Goal: Obtain resource: Obtain resource

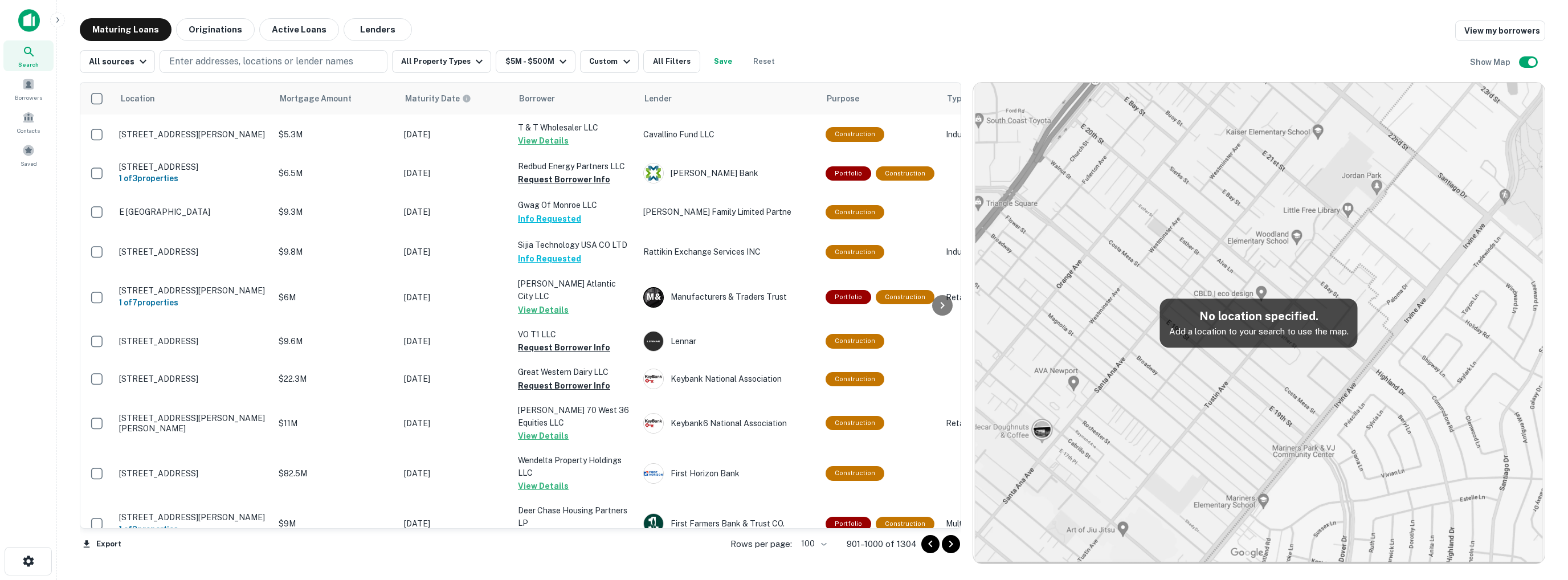
scroll to position [1561, 0]
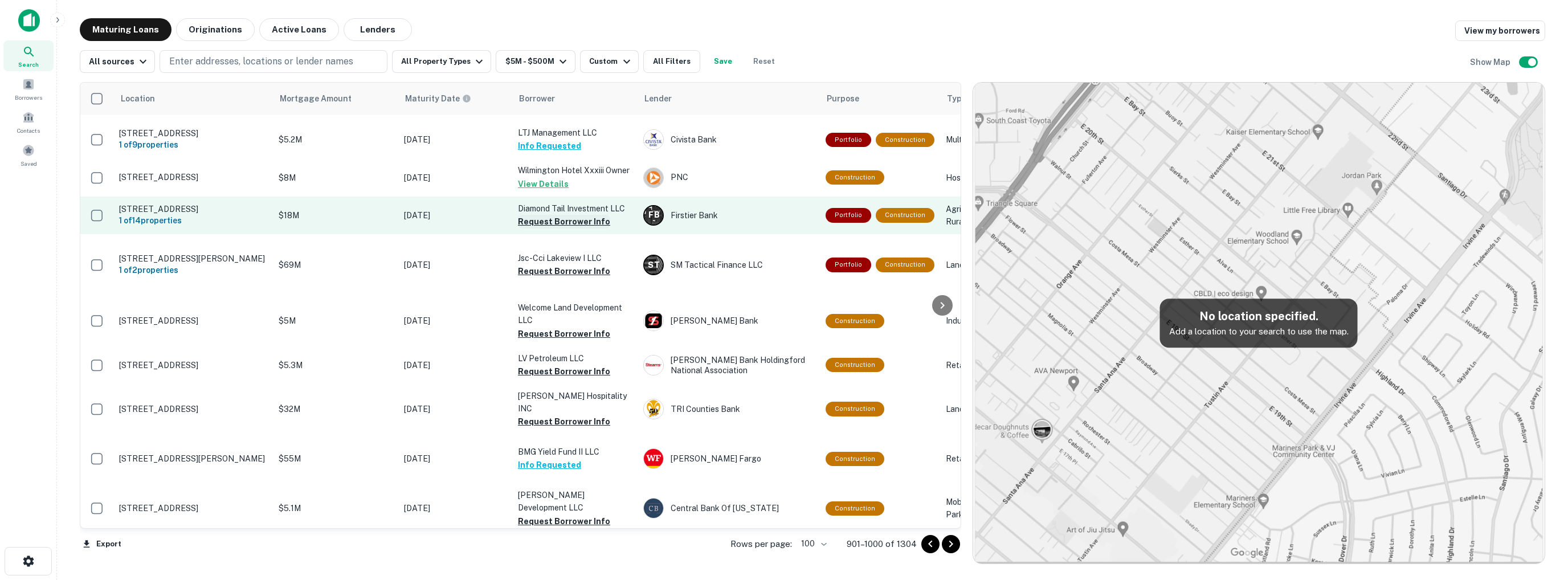
click at [550, 228] on button "Request Borrower Info" at bounding box center [563, 221] width 92 height 14
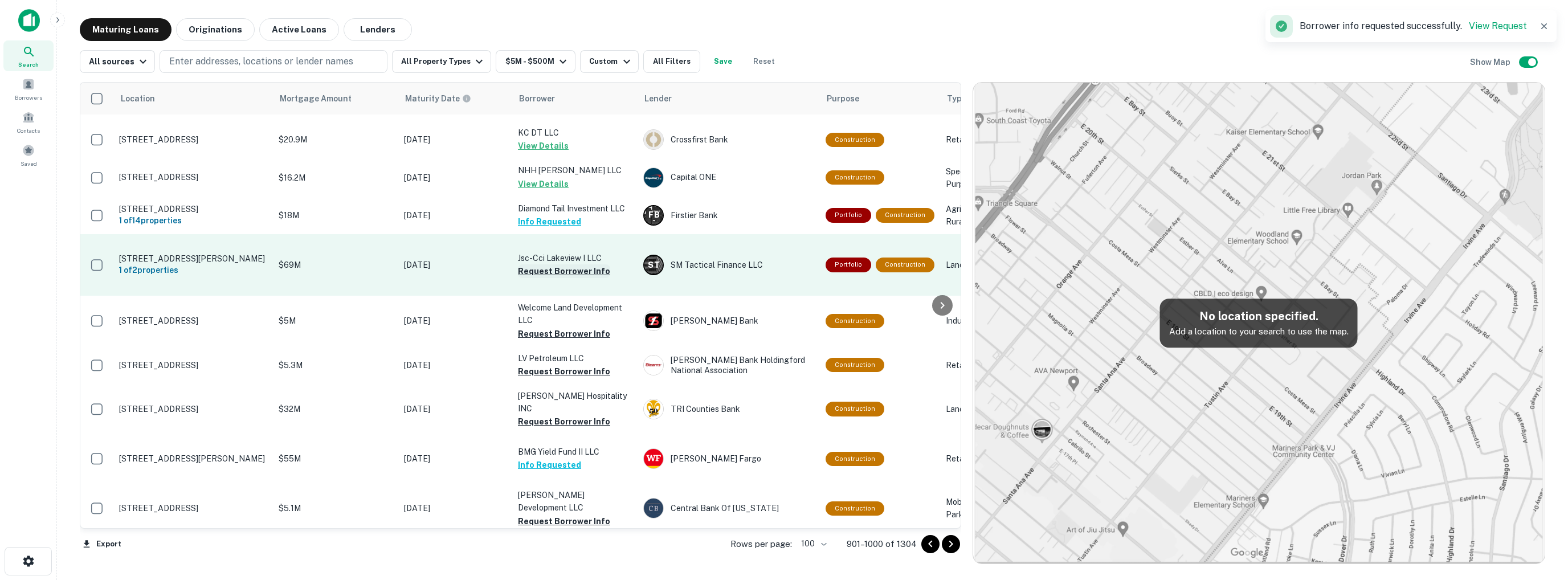
scroll to position [1500, 0]
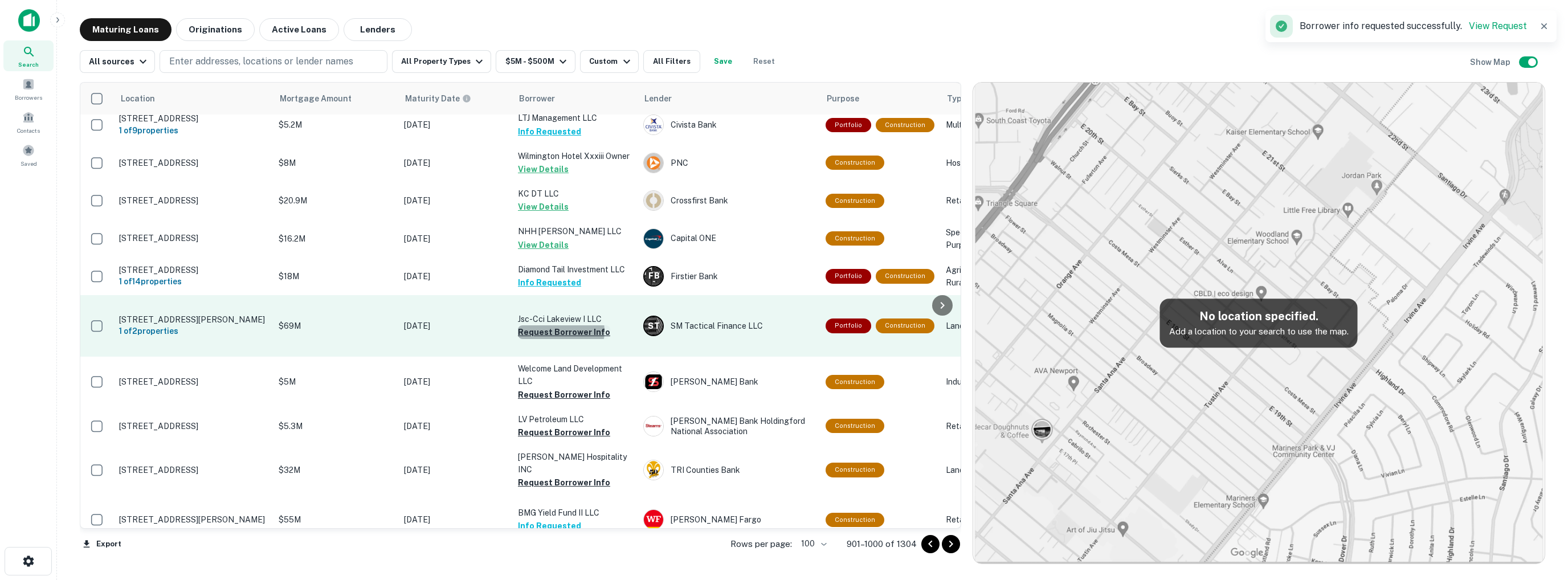
click at [560, 325] on button "Request Borrower Info" at bounding box center [563, 332] width 92 height 14
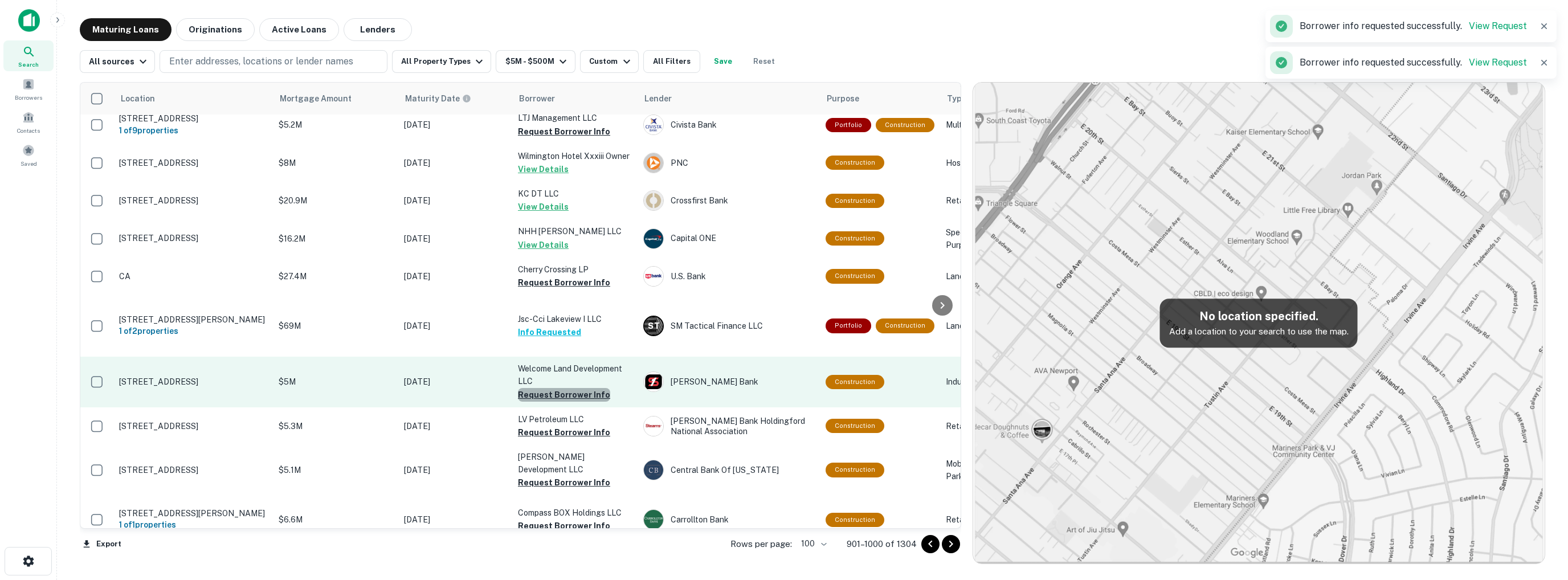
click at [564, 388] on button "Request Borrower Info" at bounding box center [563, 395] width 92 height 14
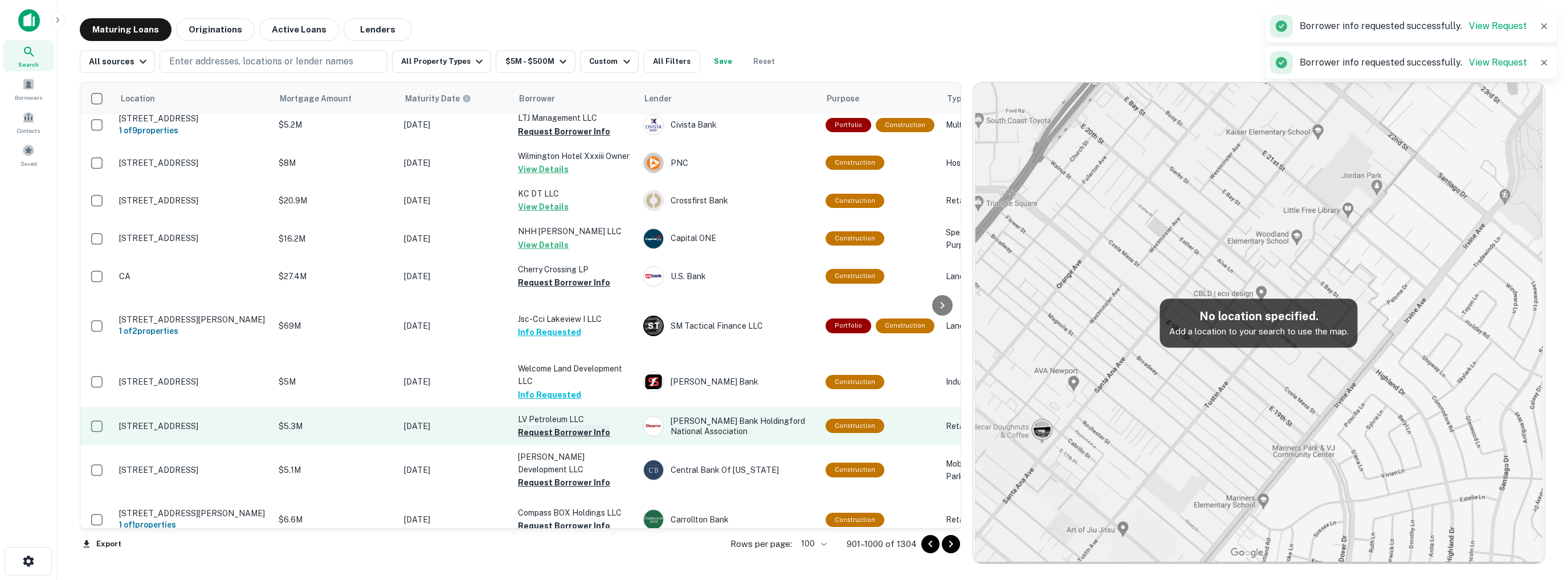
click at [563, 426] on button "Request Borrower Info" at bounding box center [563, 433] width 92 height 14
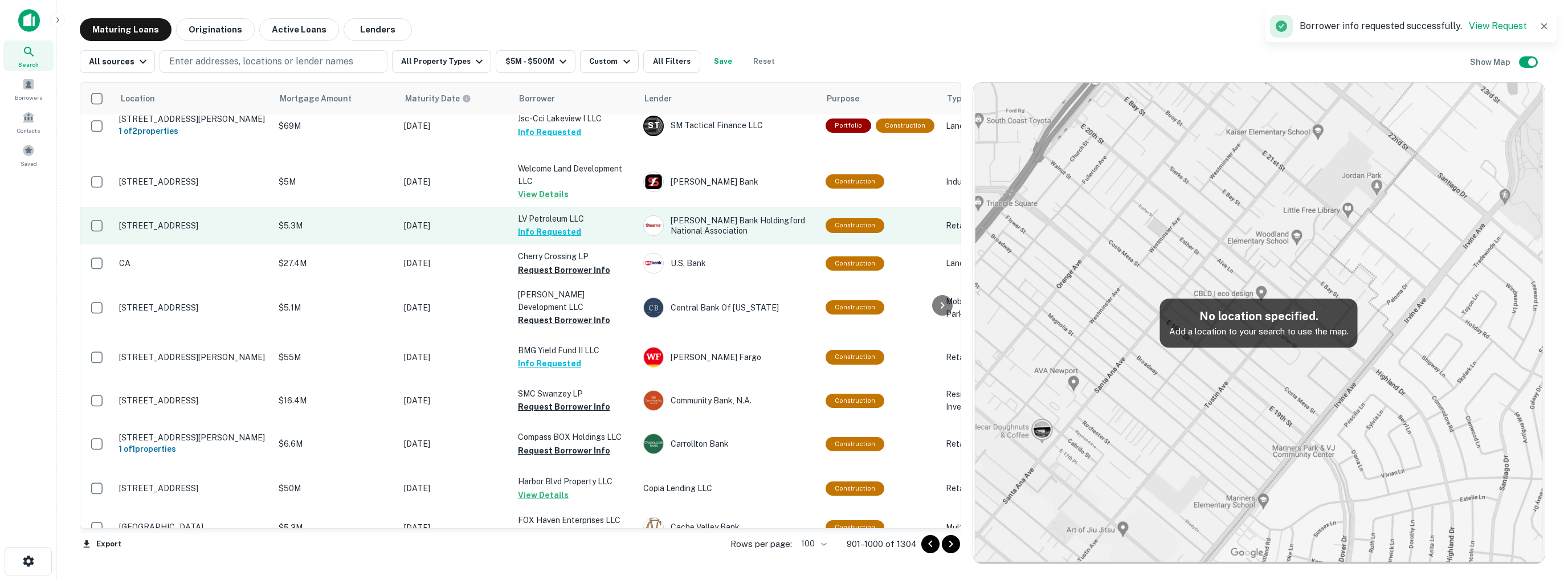
scroll to position [1739, 0]
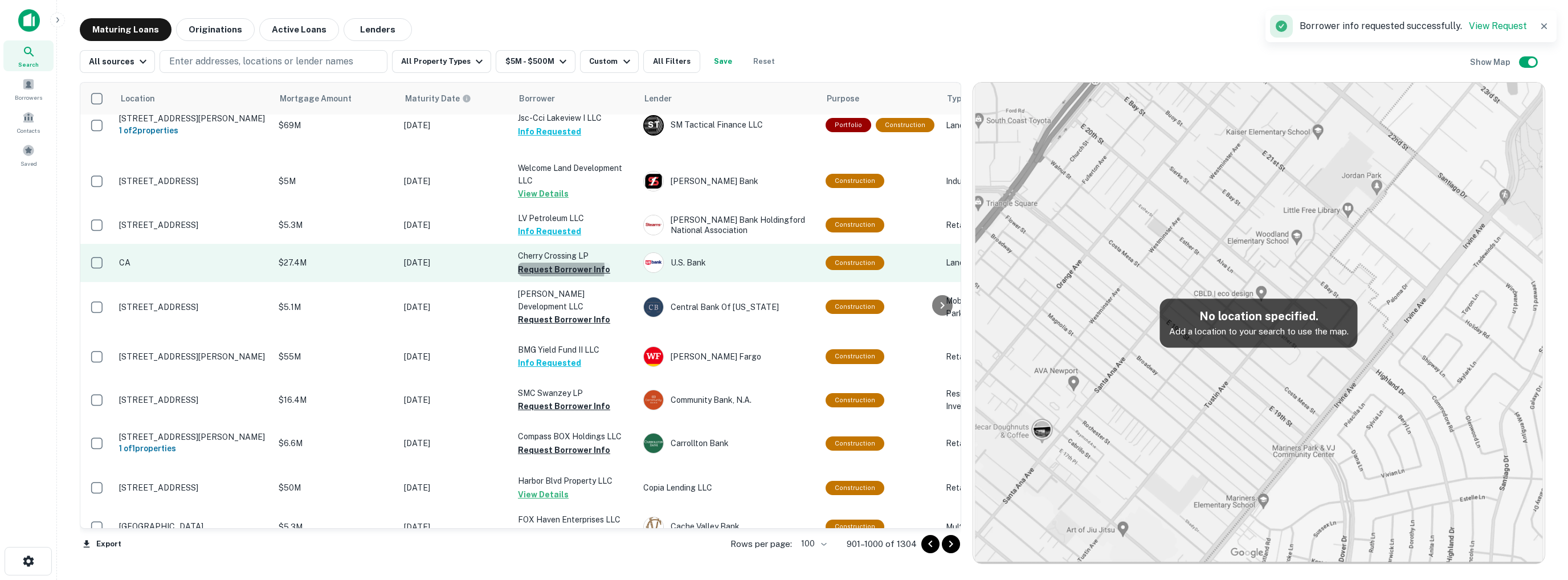
click at [532, 276] on button "Request Borrower Info" at bounding box center [563, 270] width 92 height 14
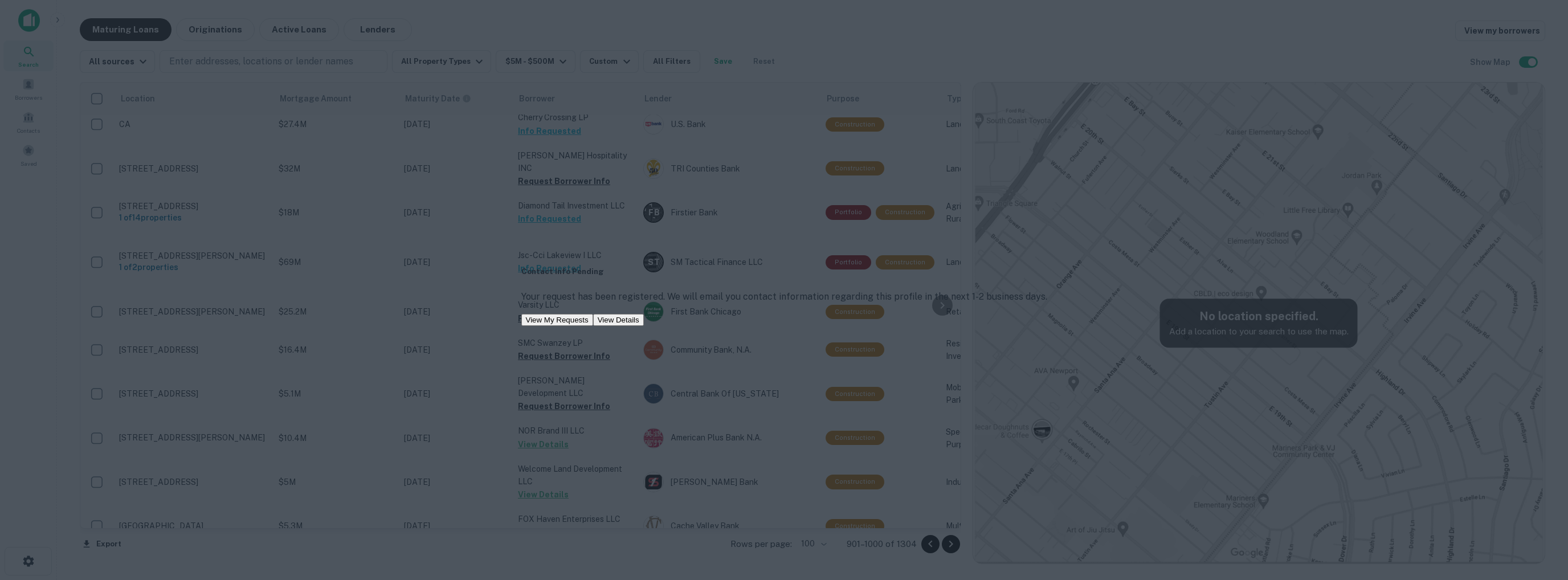
drag, startPoint x: 504, startPoint y: 284, endPoint x: 666, endPoint y: 292, distance: 162.2
click at [504, 284] on div "Contact Info Pending Your request has been registered. We will email you contac…" at bounding box center [784, 290] width 1568 height 580
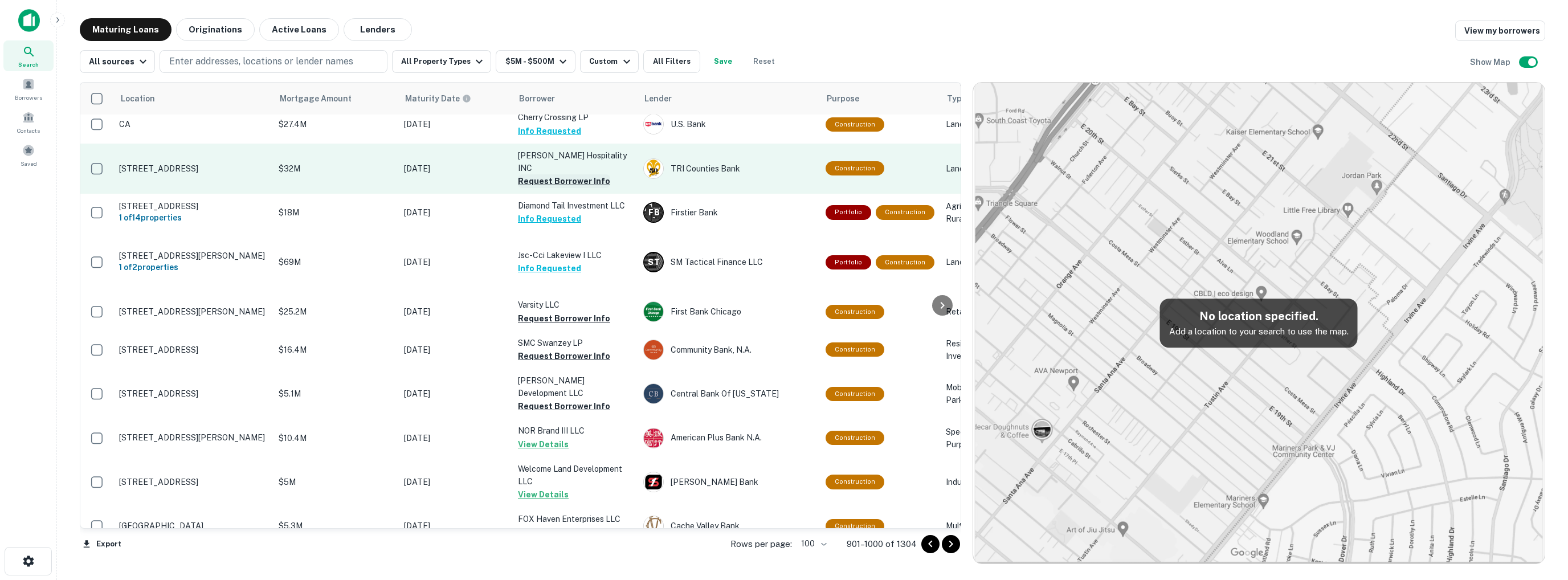
click at [540, 188] on button "Request Borrower Info" at bounding box center [563, 181] width 92 height 14
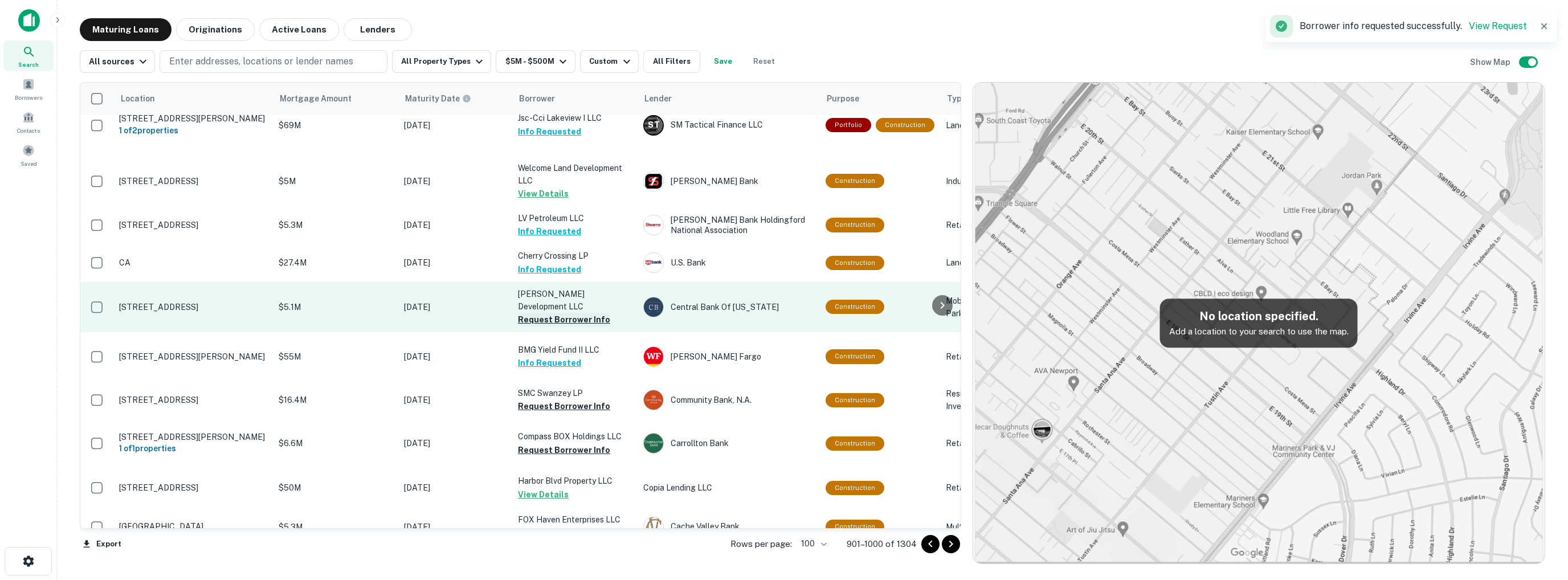
click at [538, 327] on button "Request Borrower Info" at bounding box center [563, 320] width 92 height 14
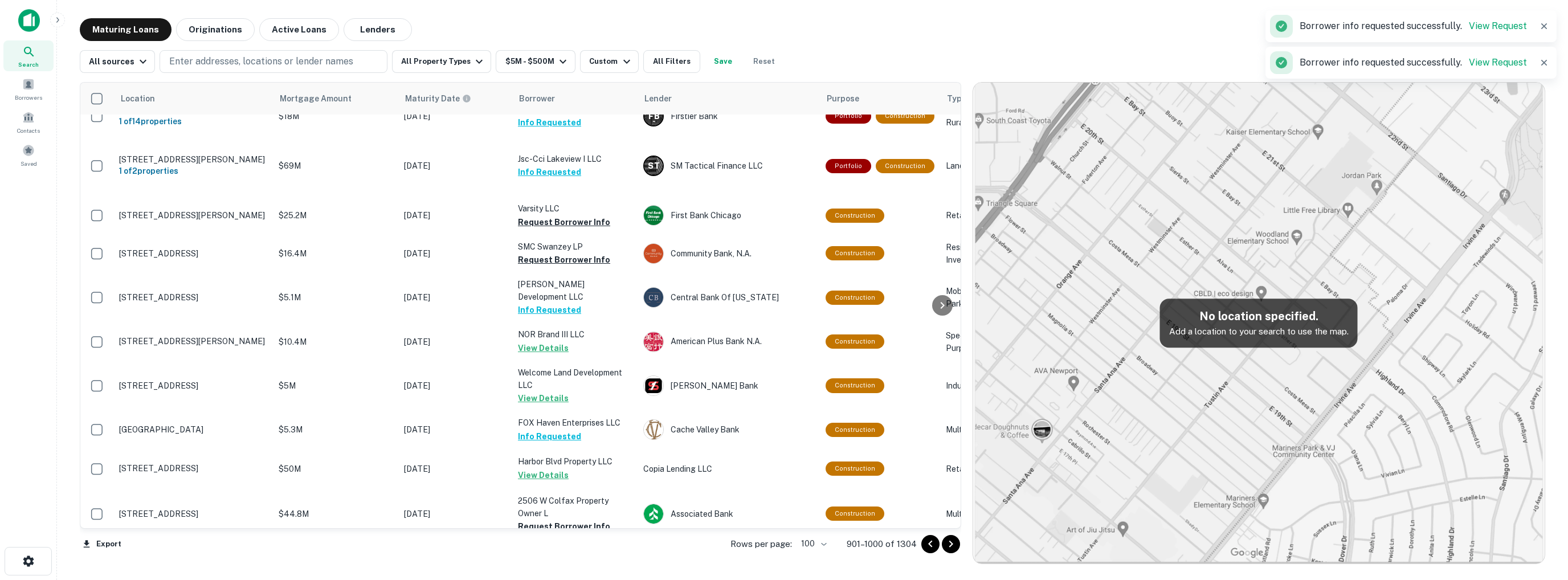
scroll to position [1853, 0]
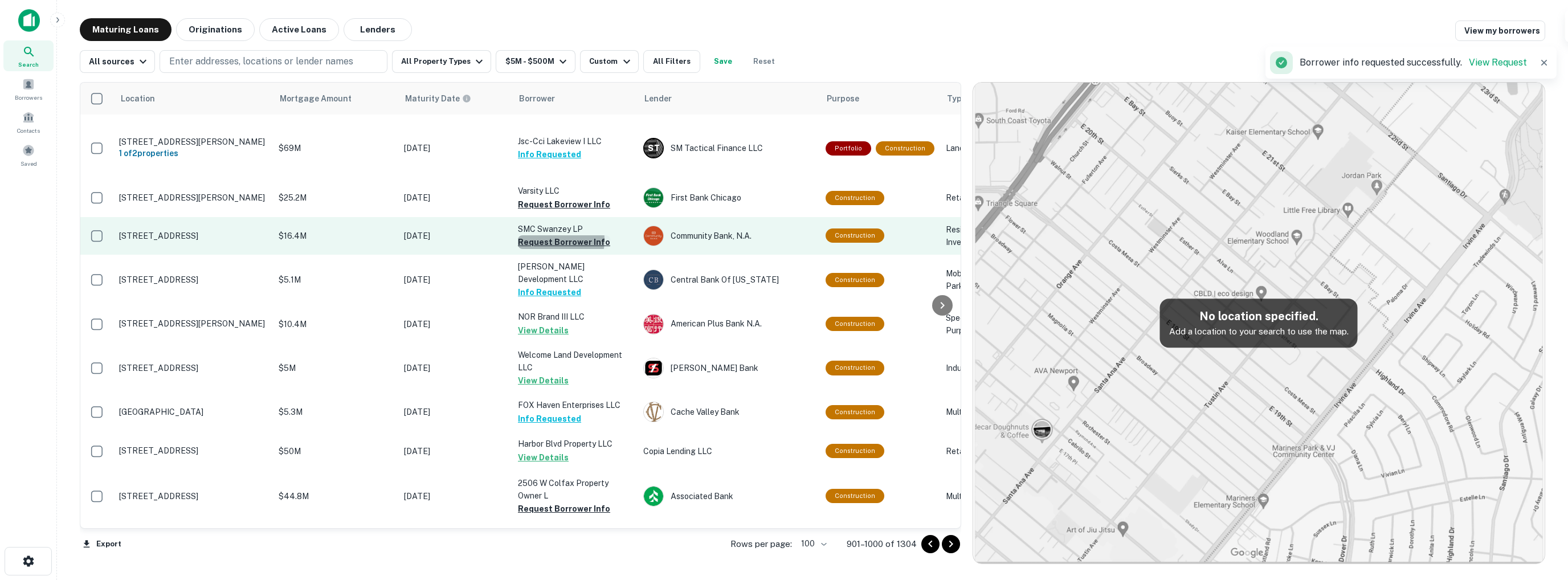
click at [540, 249] on button "Request Borrower Info" at bounding box center [563, 242] width 92 height 14
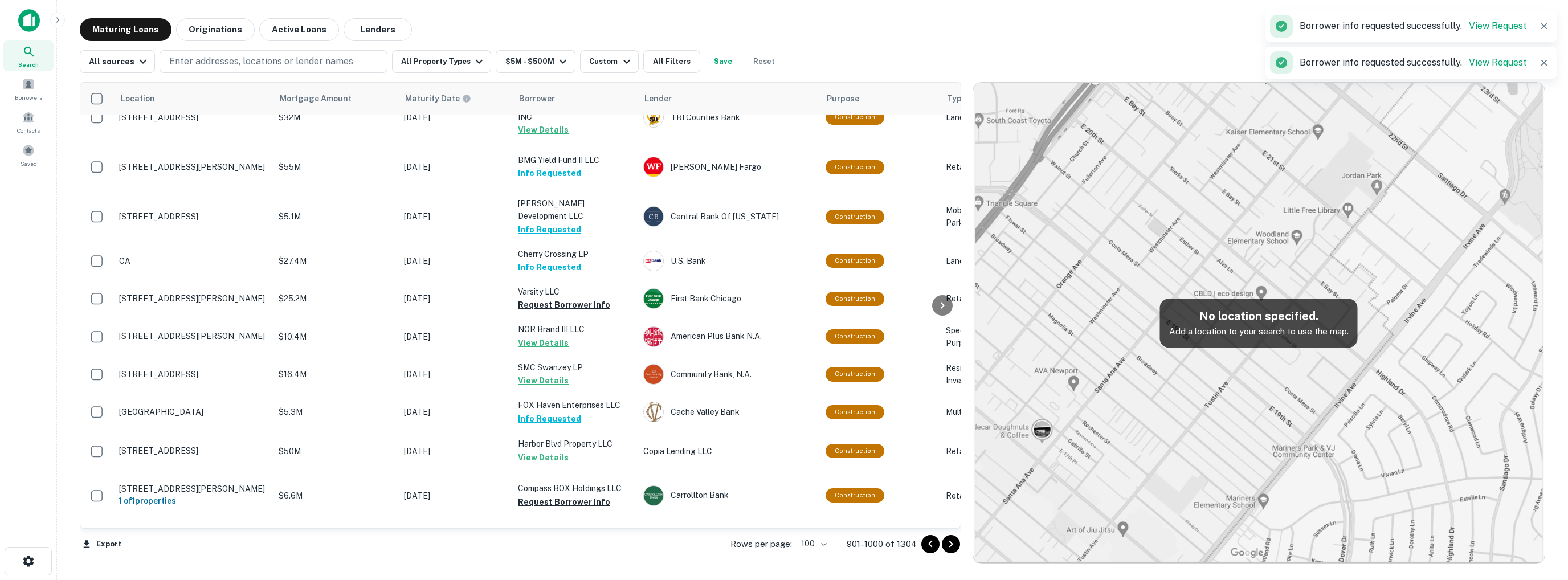
scroll to position [1766, 0]
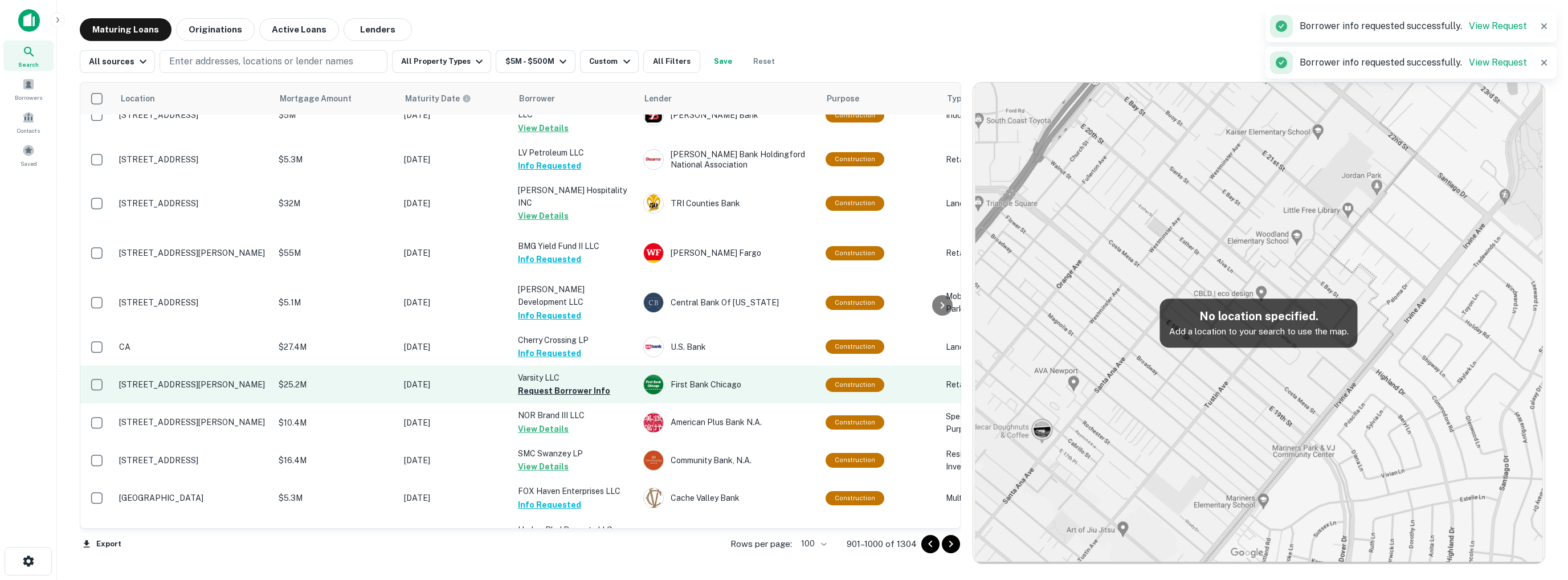
drag, startPoint x: 543, startPoint y: 334, endPoint x: 537, endPoint y: 328, distance: 8.5
click at [543, 384] on button "Request Borrower Info" at bounding box center [563, 391] width 92 height 14
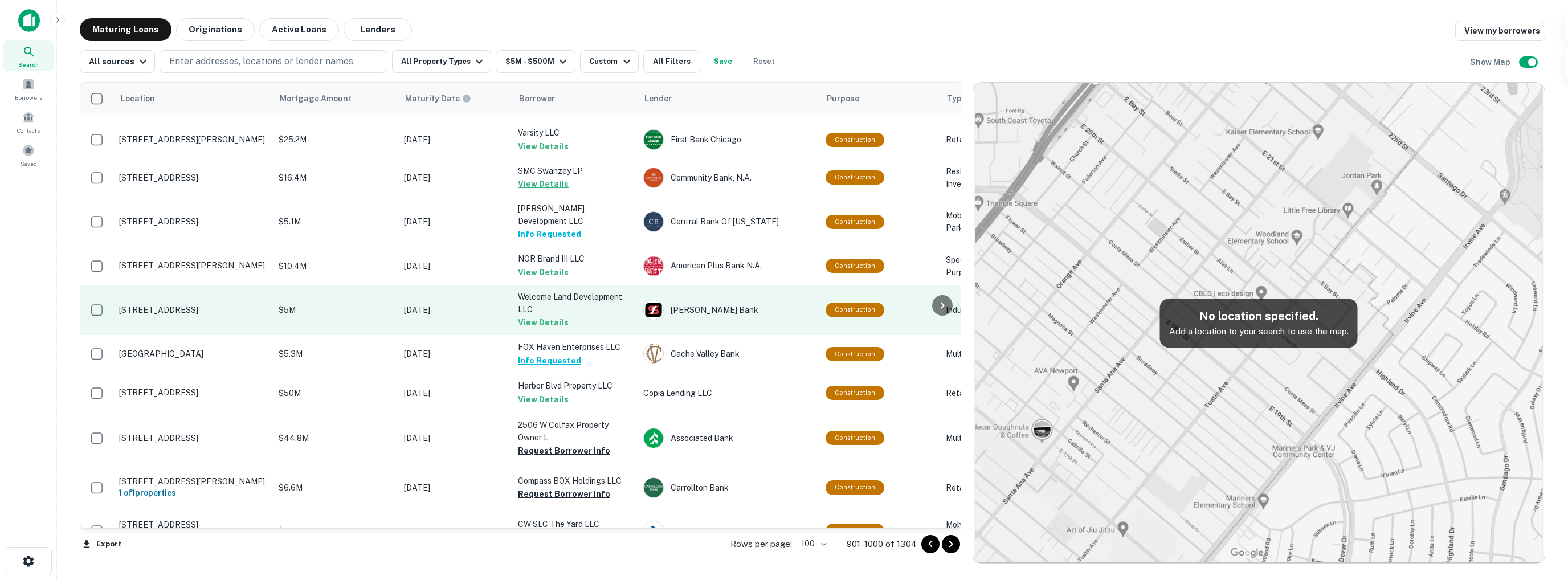
scroll to position [1925, 0]
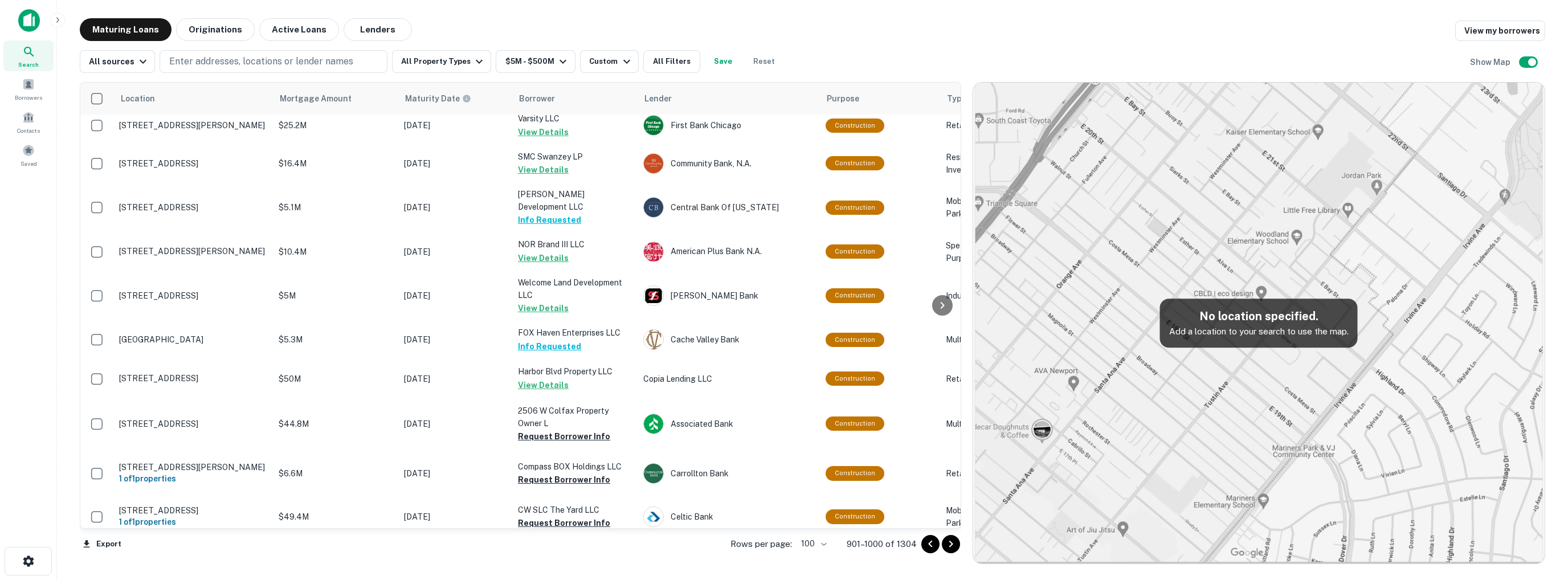
click at [28, 251] on div "Search Borrowers Contacts Saved" at bounding box center [28, 272] width 57 height 545
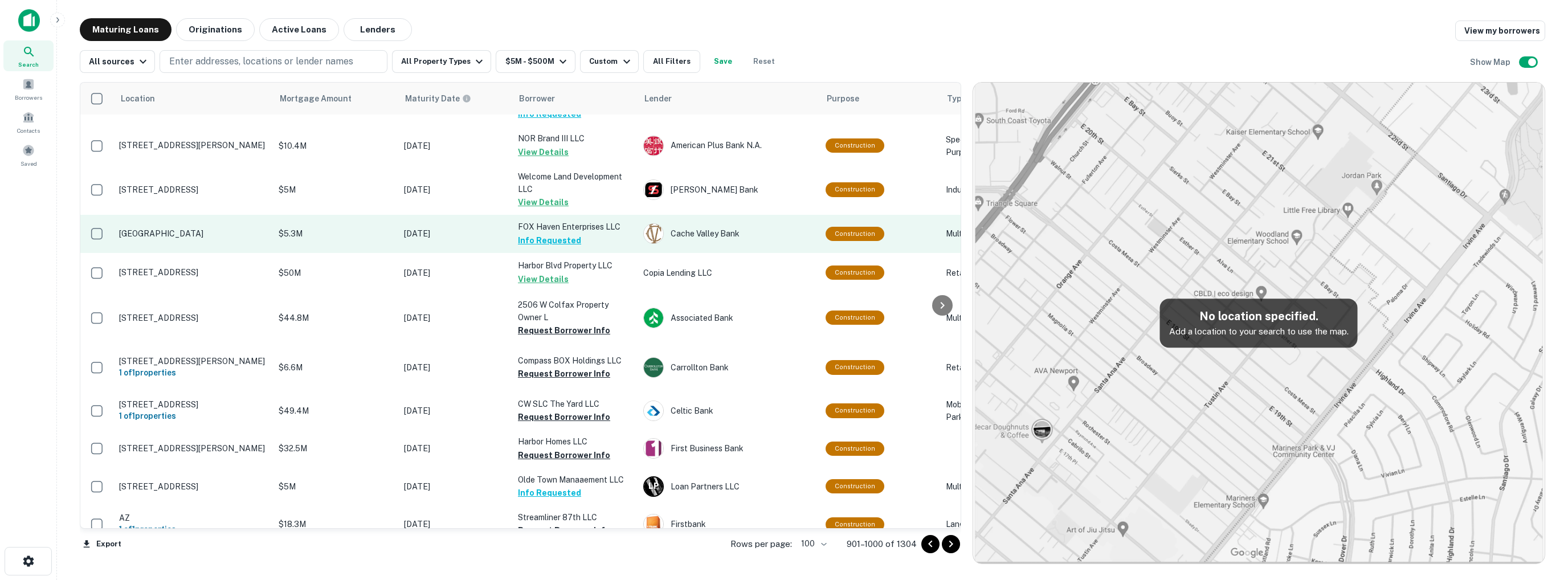
scroll to position [2039, 0]
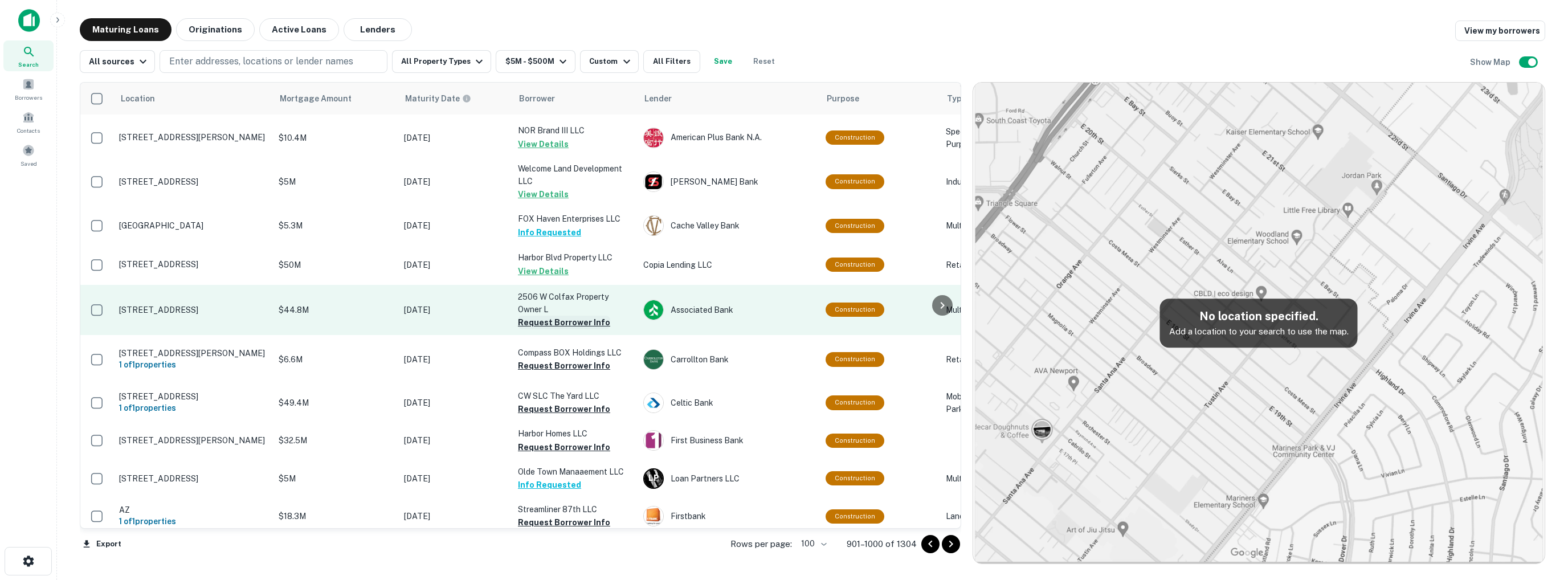
click at [551, 316] on button "Request Borrower Info" at bounding box center [563, 323] width 92 height 14
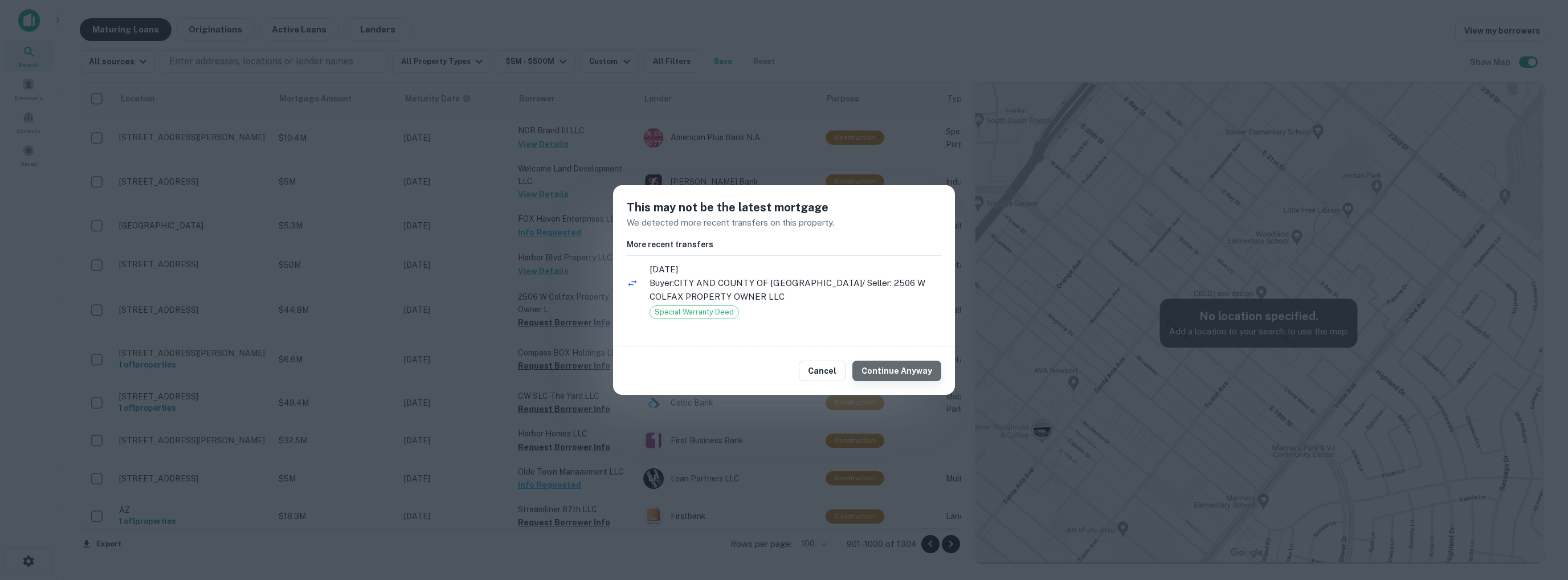
click at [902, 366] on button "Continue Anyway" at bounding box center [897, 371] width 89 height 21
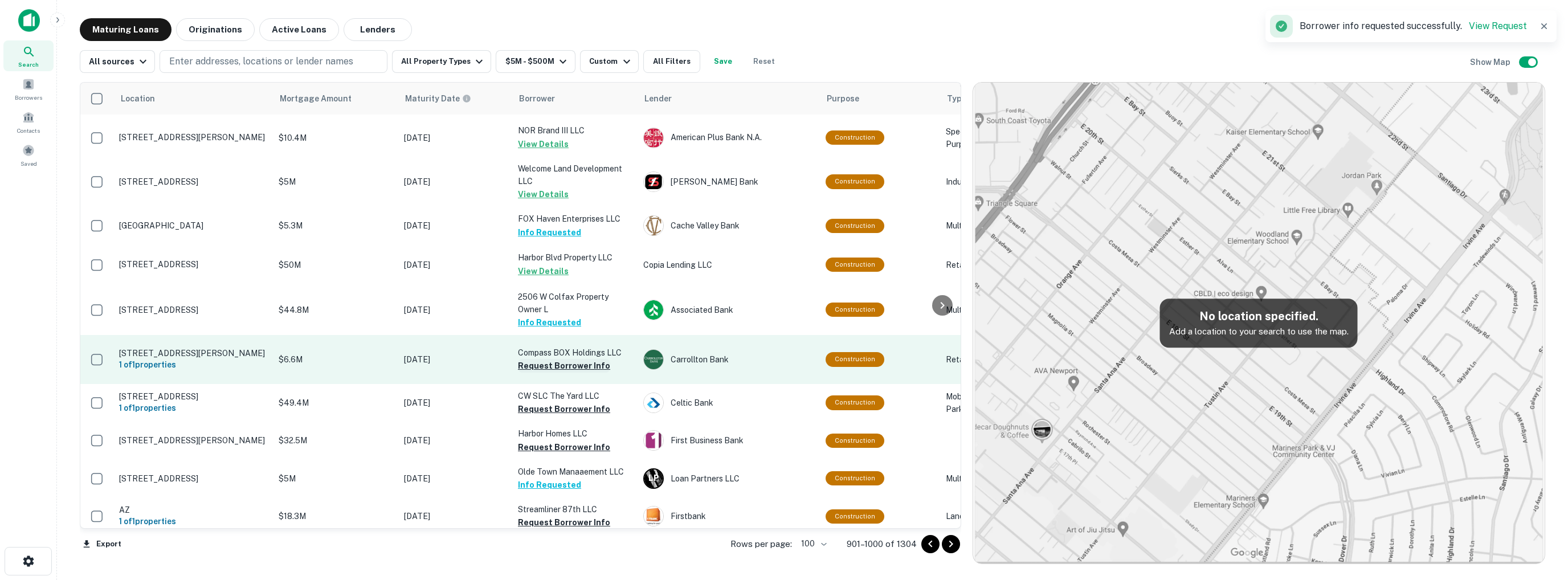
click at [549, 359] on button "Request Borrower Info" at bounding box center [563, 366] width 92 height 14
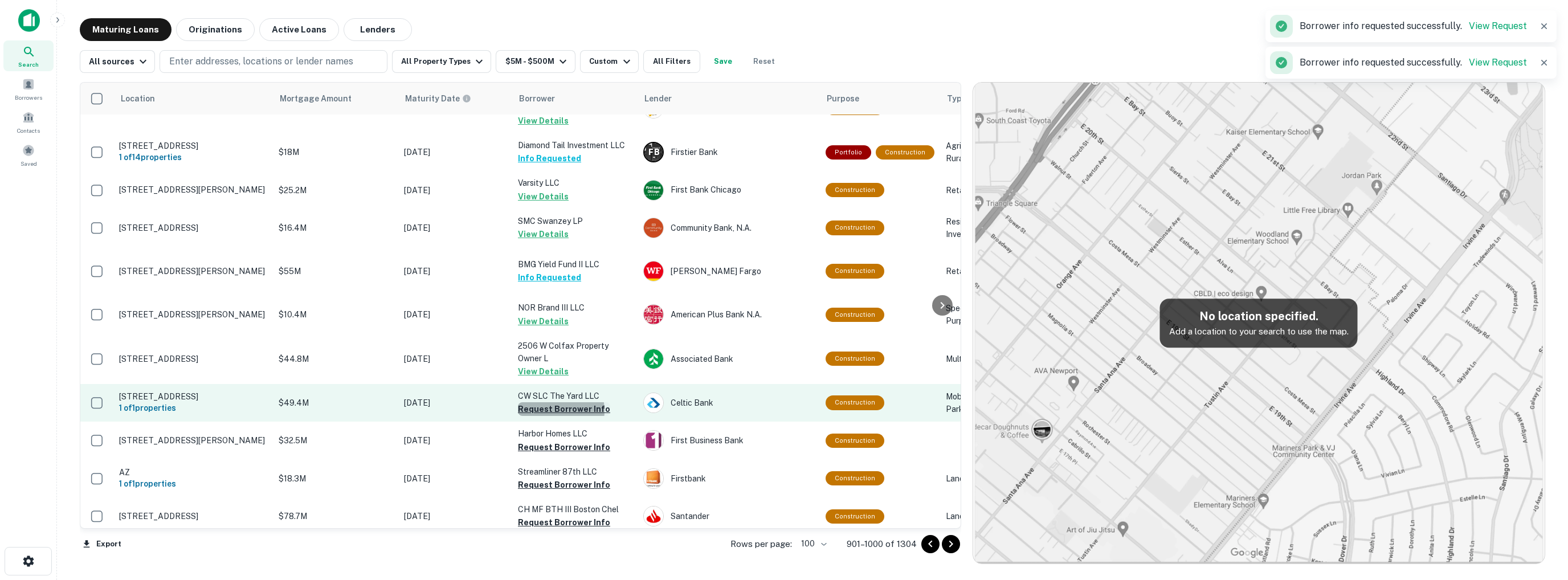
scroll to position [2137, 0]
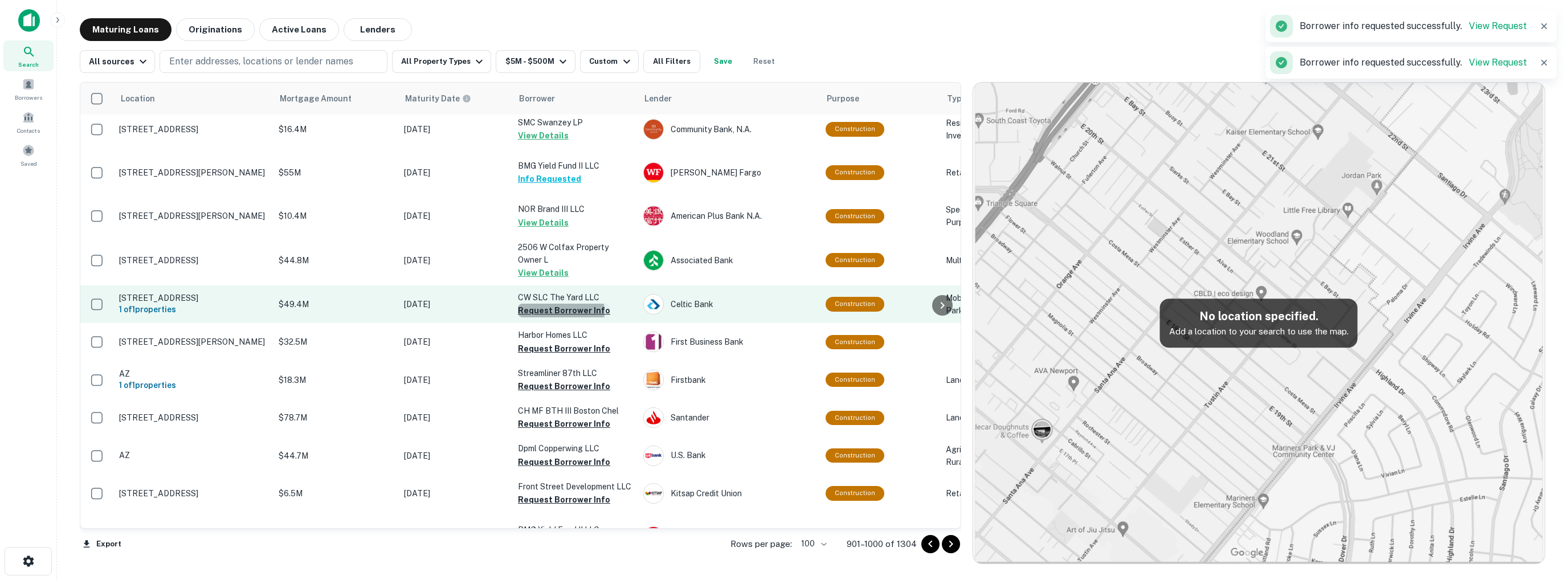
click at [554, 318] on button "Request Borrower Info" at bounding box center [563, 311] width 92 height 14
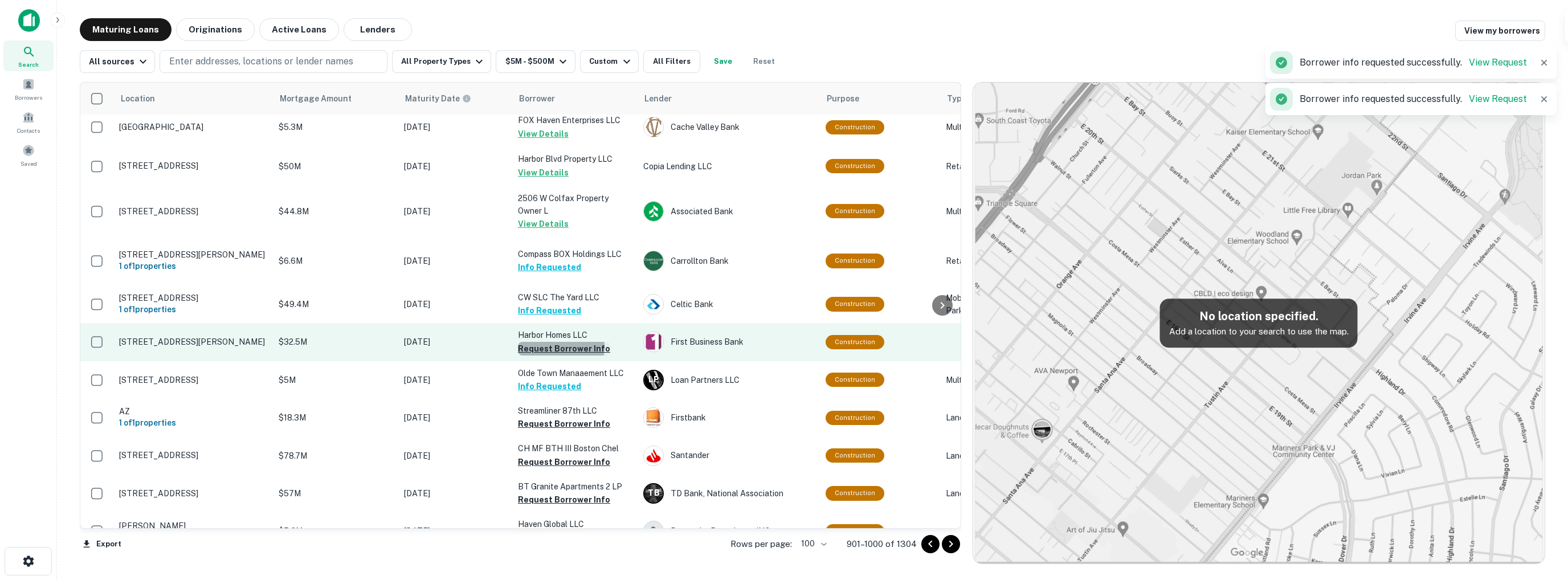
click at [556, 356] on button "Request Borrower Info" at bounding box center [563, 349] width 92 height 14
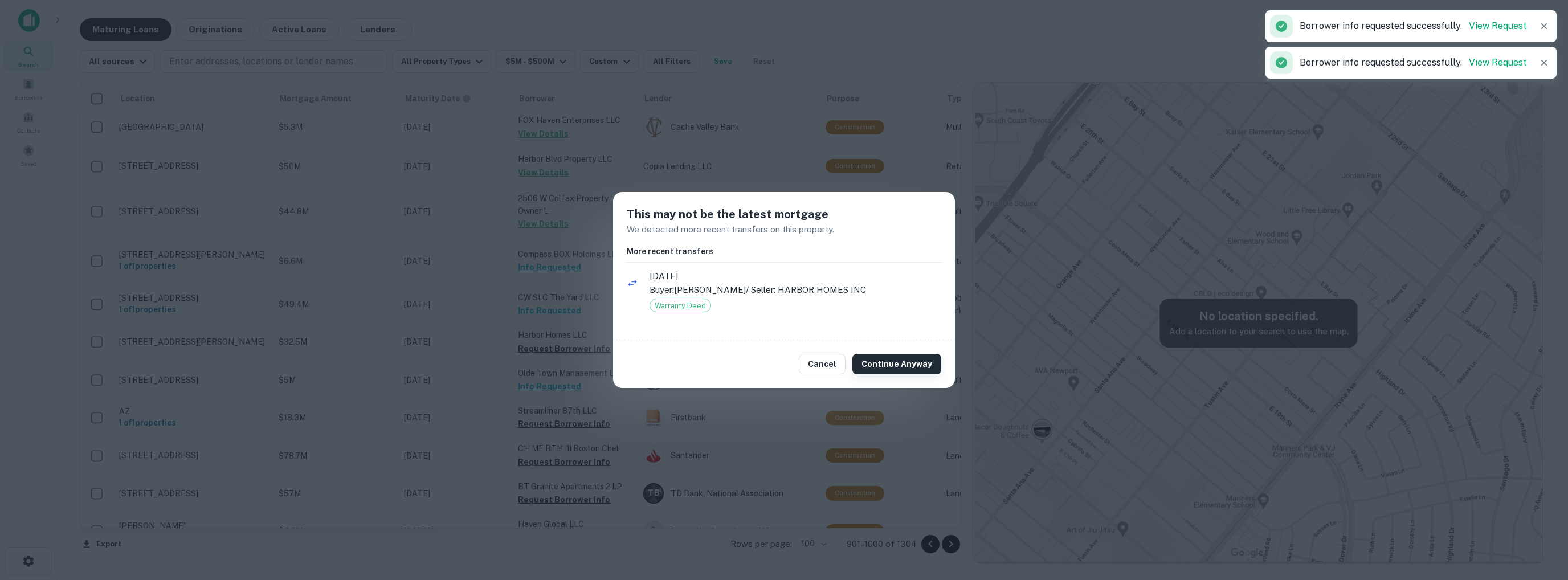
click at [891, 364] on button "Continue Anyway" at bounding box center [897, 364] width 89 height 21
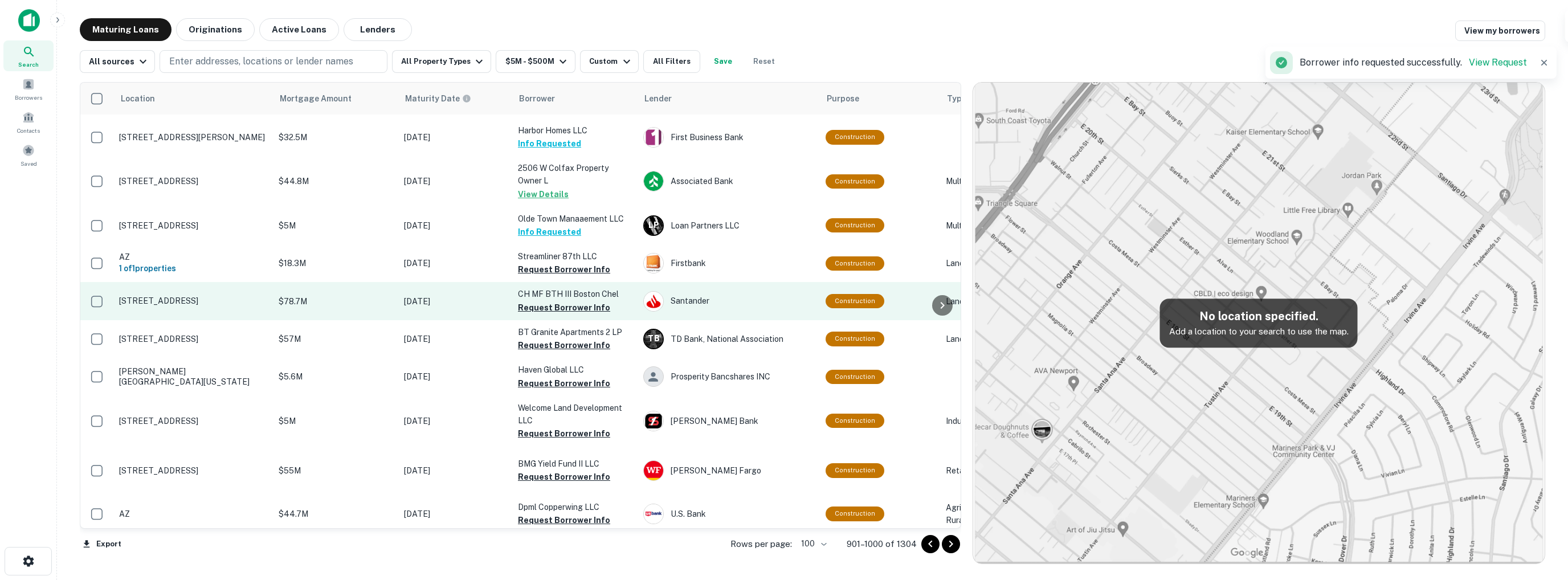
scroll to position [2329, 0]
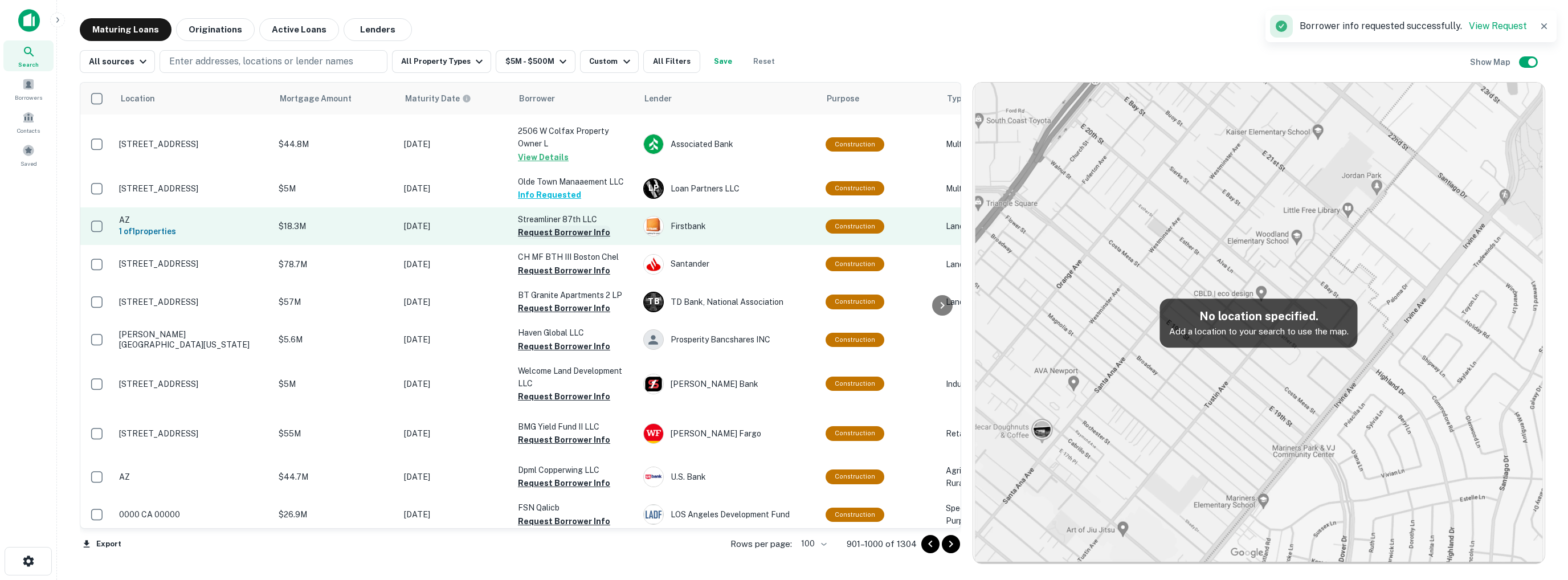
click at [554, 239] on button "Request Borrower Info" at bounding box center [563, 233] width 92 height 14
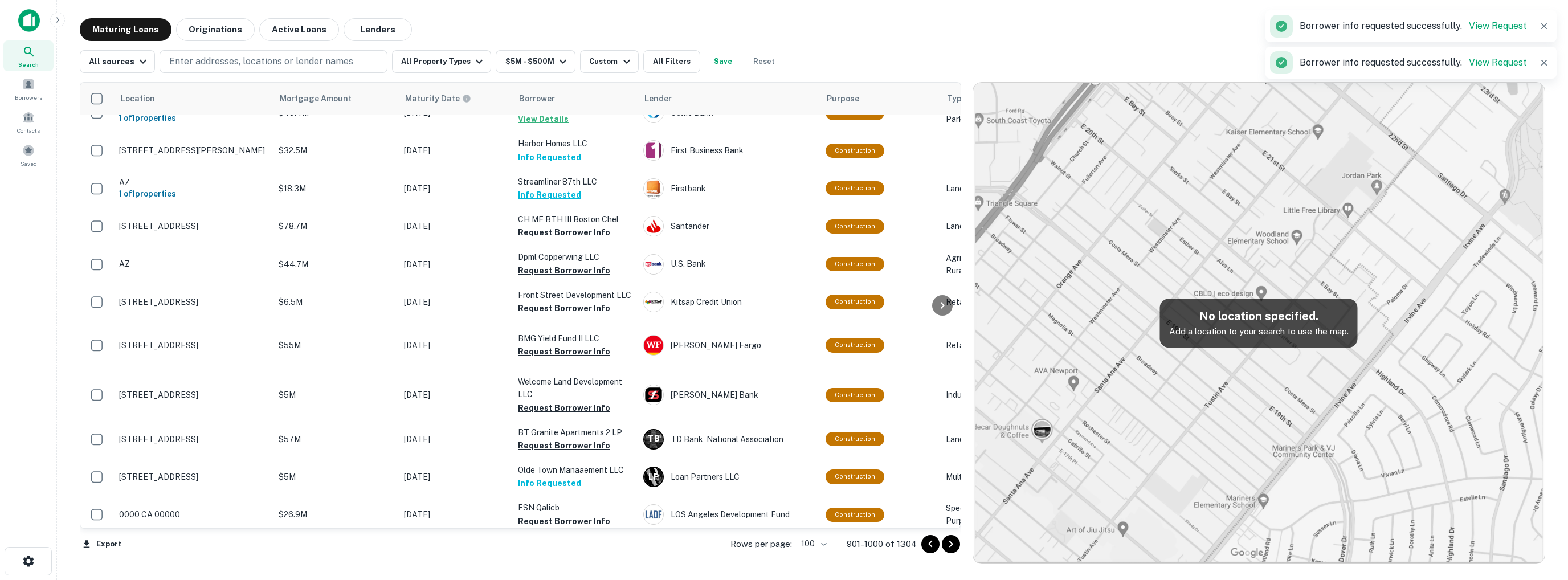
scroll to position [2234, 0]
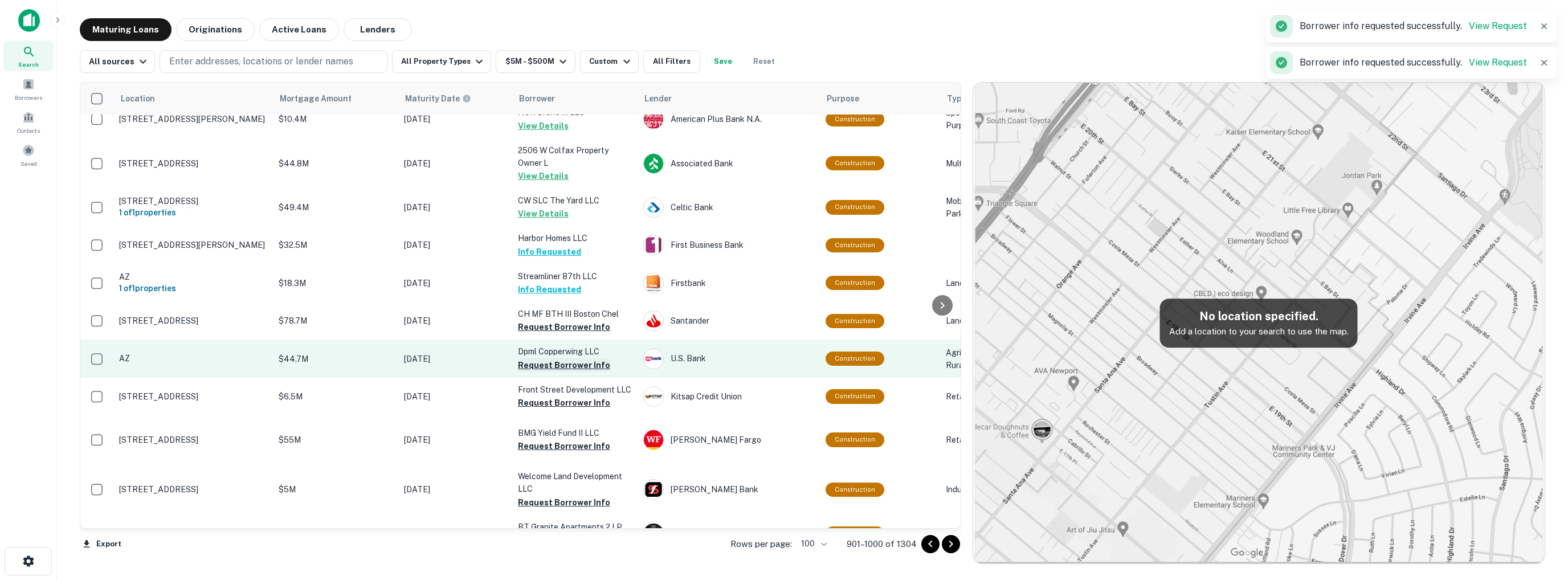
click at [549, 359] on button "Request Borrower Info" at bounding box center [563, 365] width 92 height 14
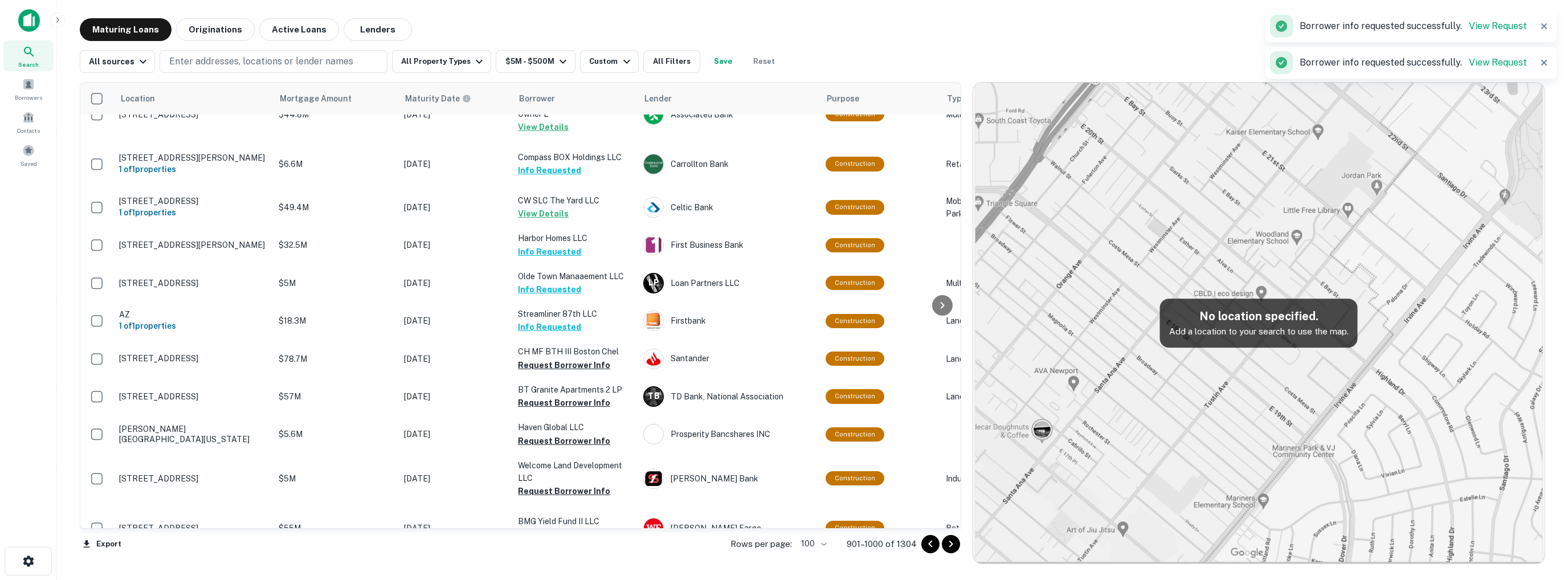
scroll to position [2333, 0]
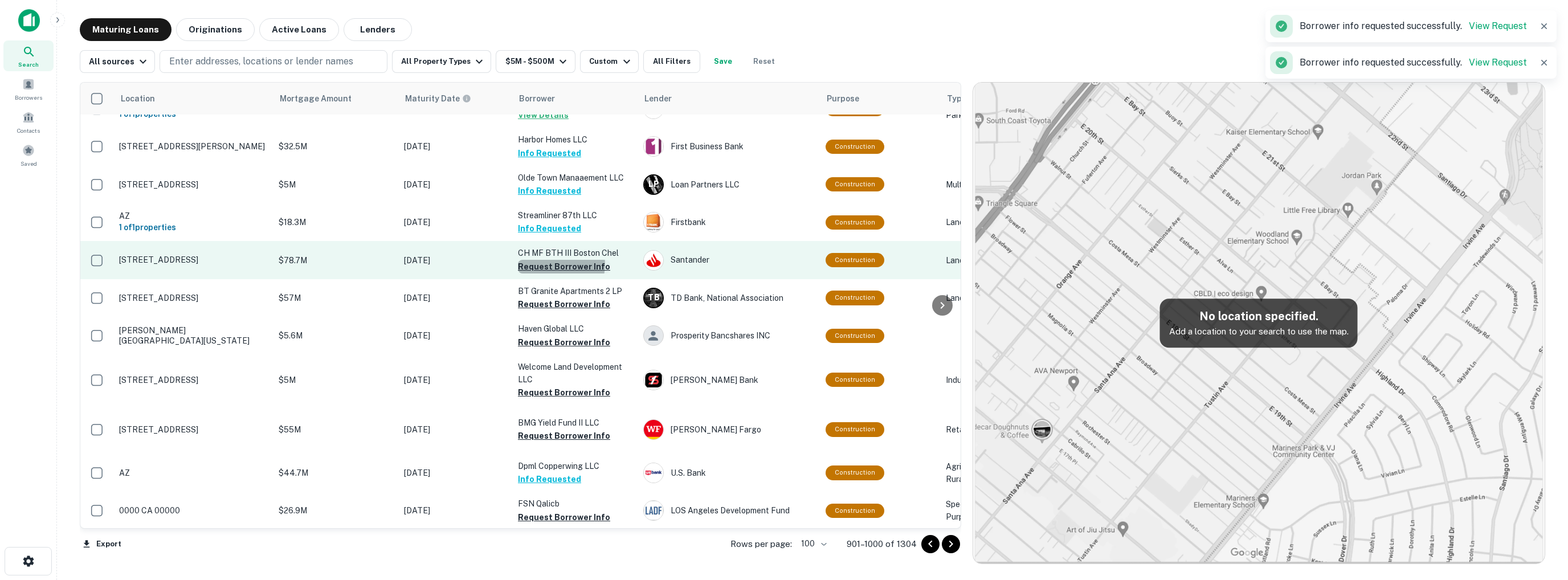
click at [556, 273] on button "Request Borrower Info" at bounding box center [563, 266] width 92 height 14
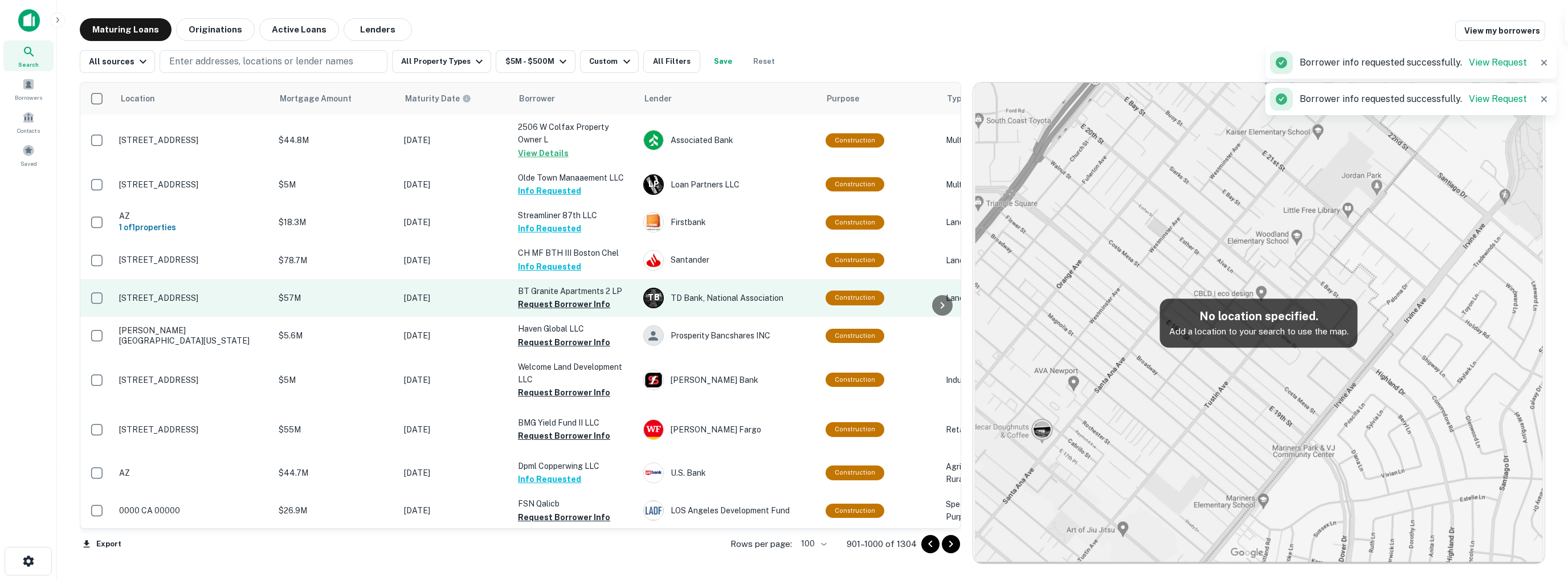
scroll to position [2340, 0]
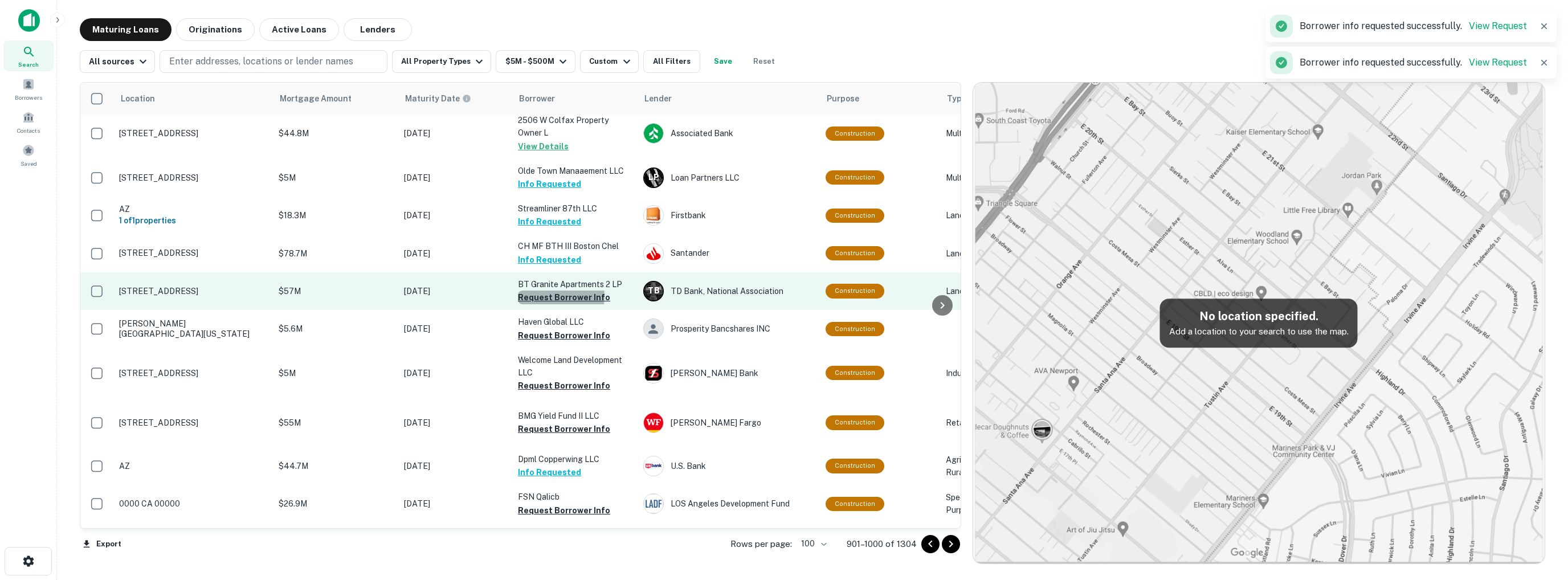
click at [554, 305] on button "Request Borrower Info" at bounding box center [563, 298] width 92 height 14
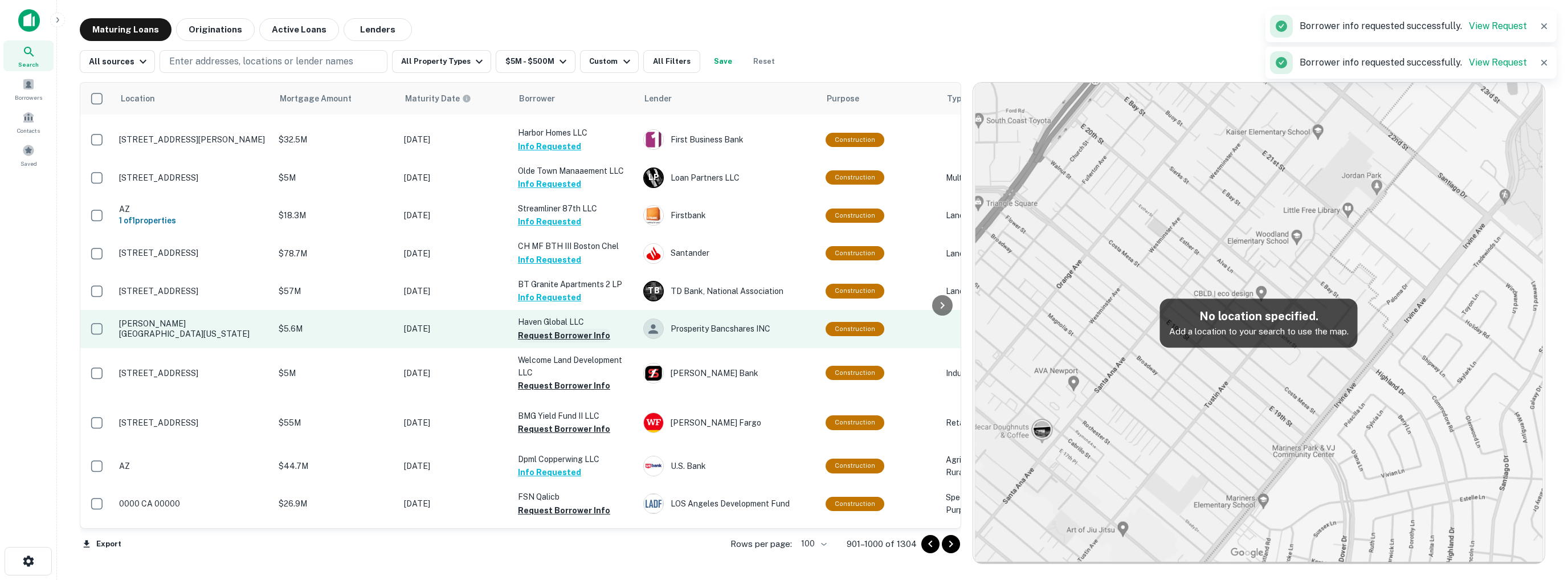
scroll to position [2333, 0]
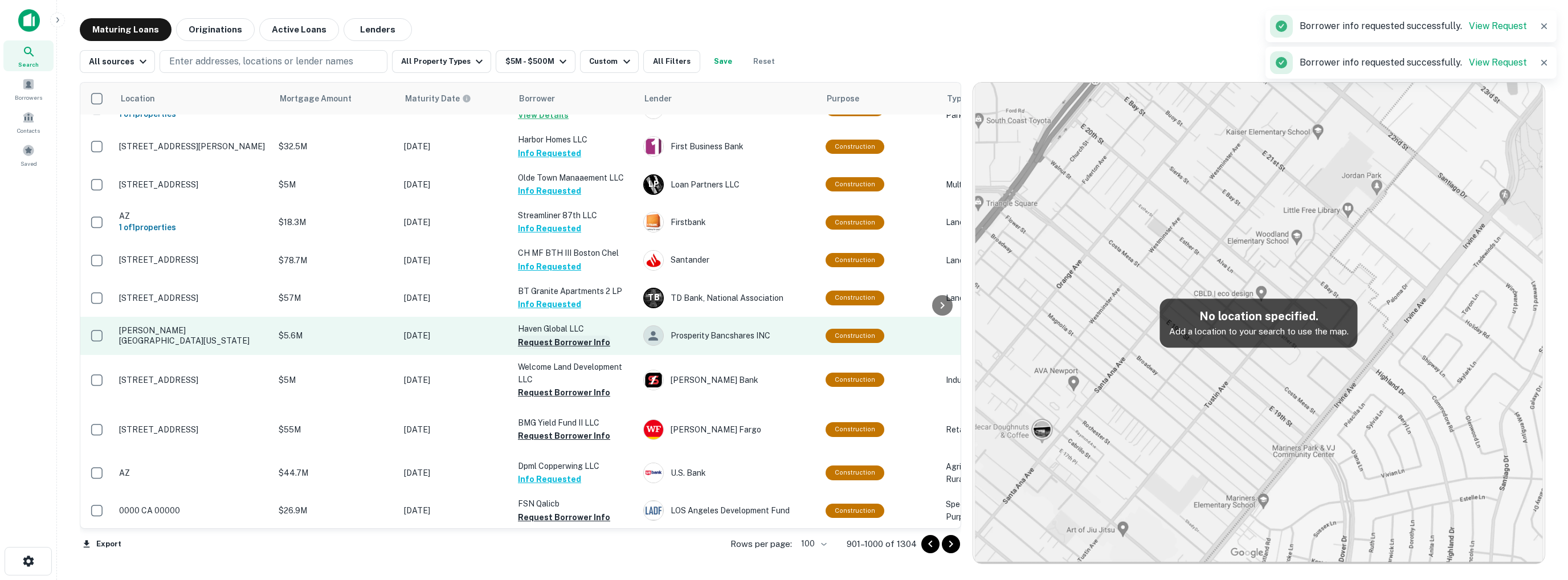
click at [560, 350] on button "Request Borrower Info" at bounding box center [563, 343] width 92 height 14
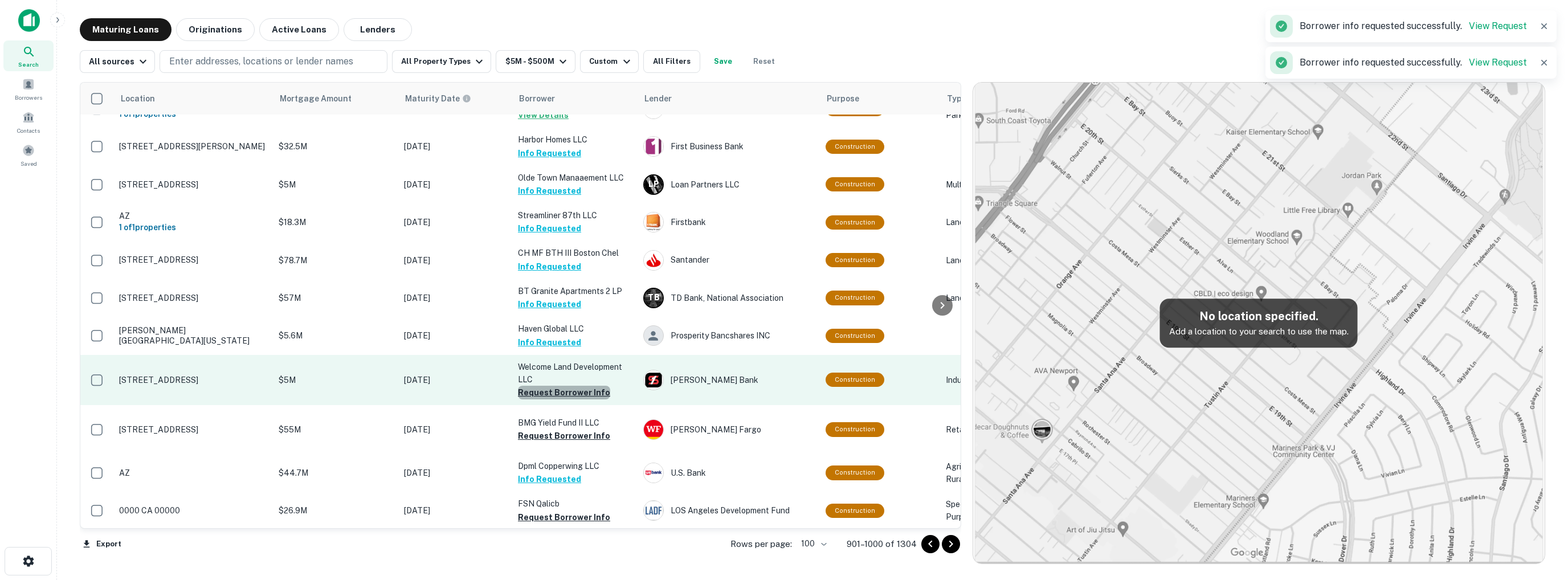
click at [564, 399] on button "Request Borrower Info" at bounding box center [563, 392] width 92 height 14
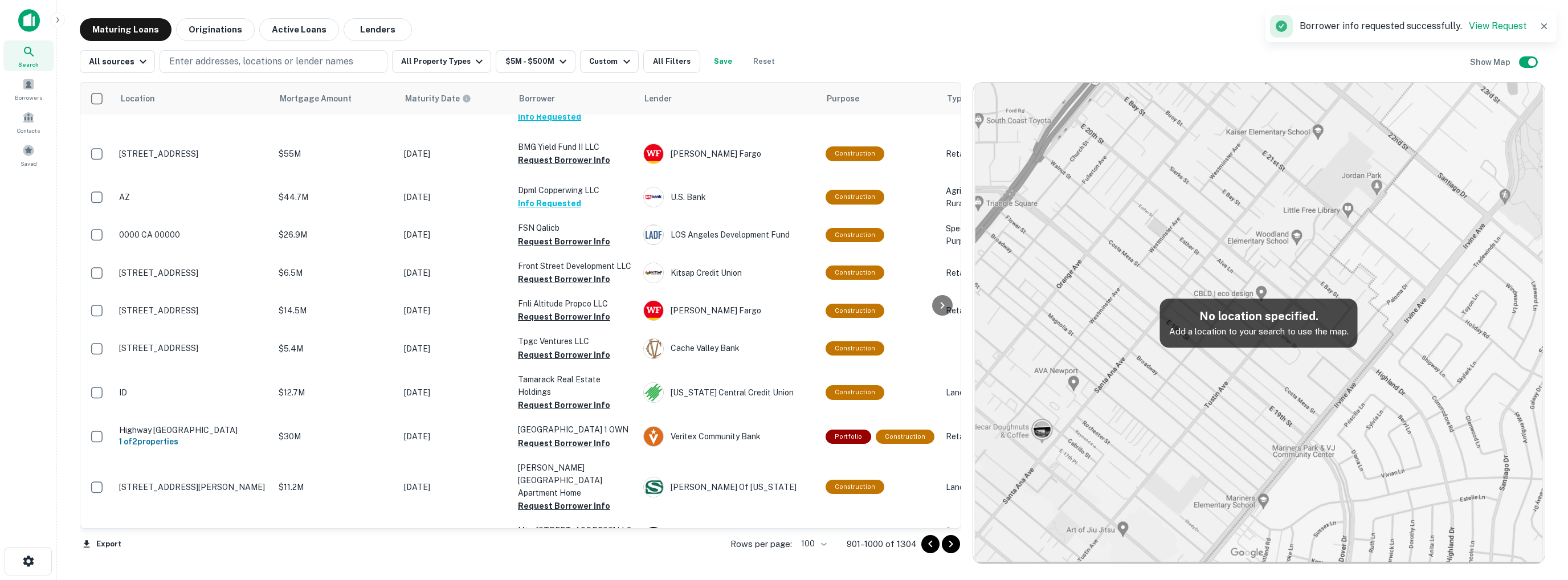
scroll to position [2568, 0]
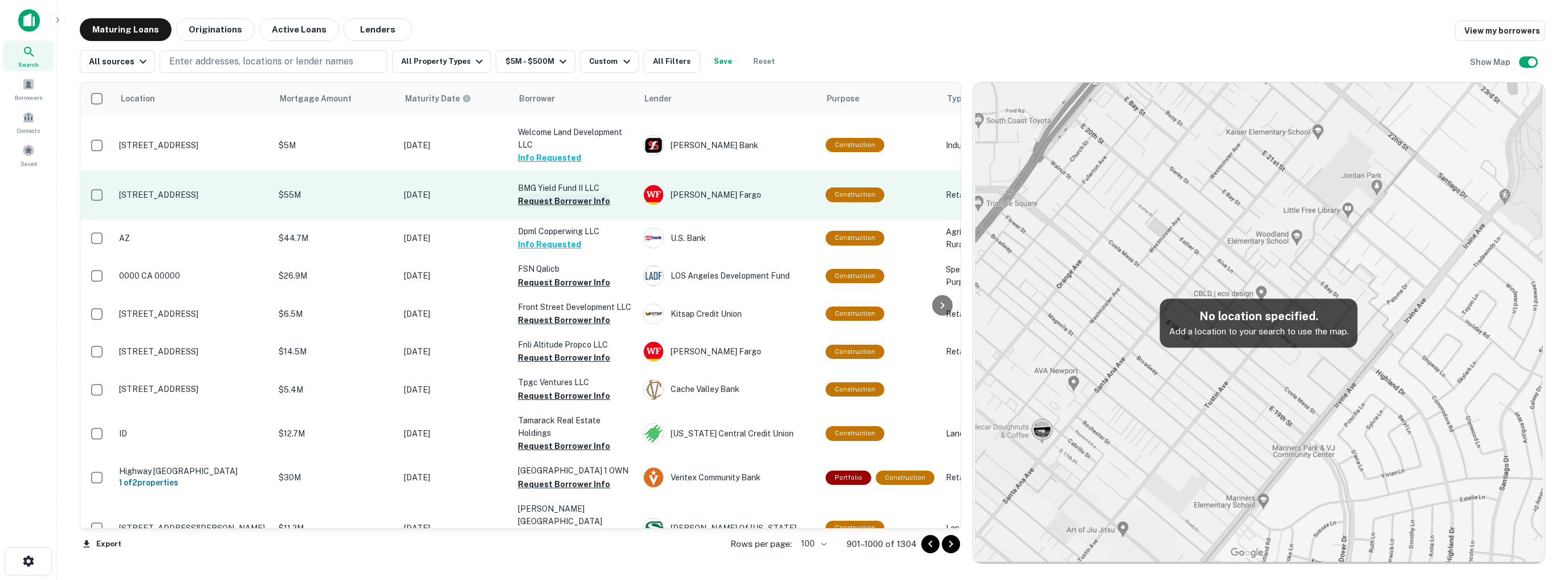
click at [556, 208] on button "Request Borrower Info" at bounding box center [563, 201] width 92 height 14
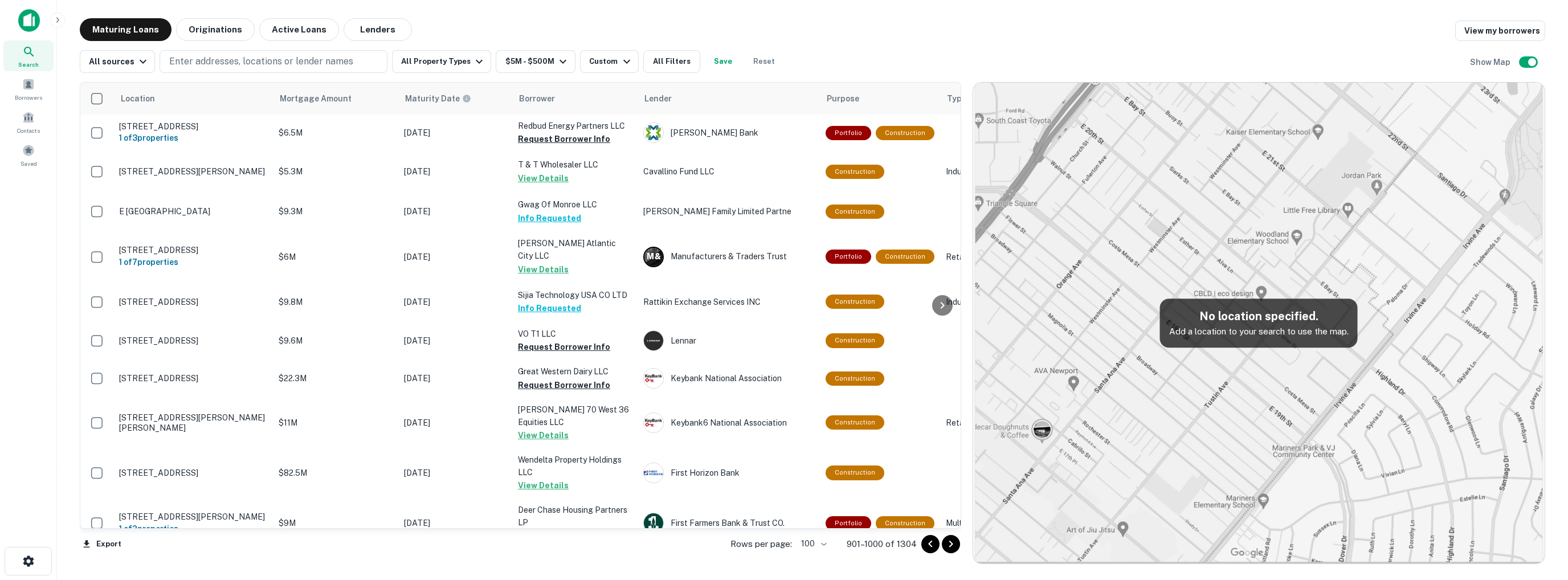
scroll to position [0, 0]
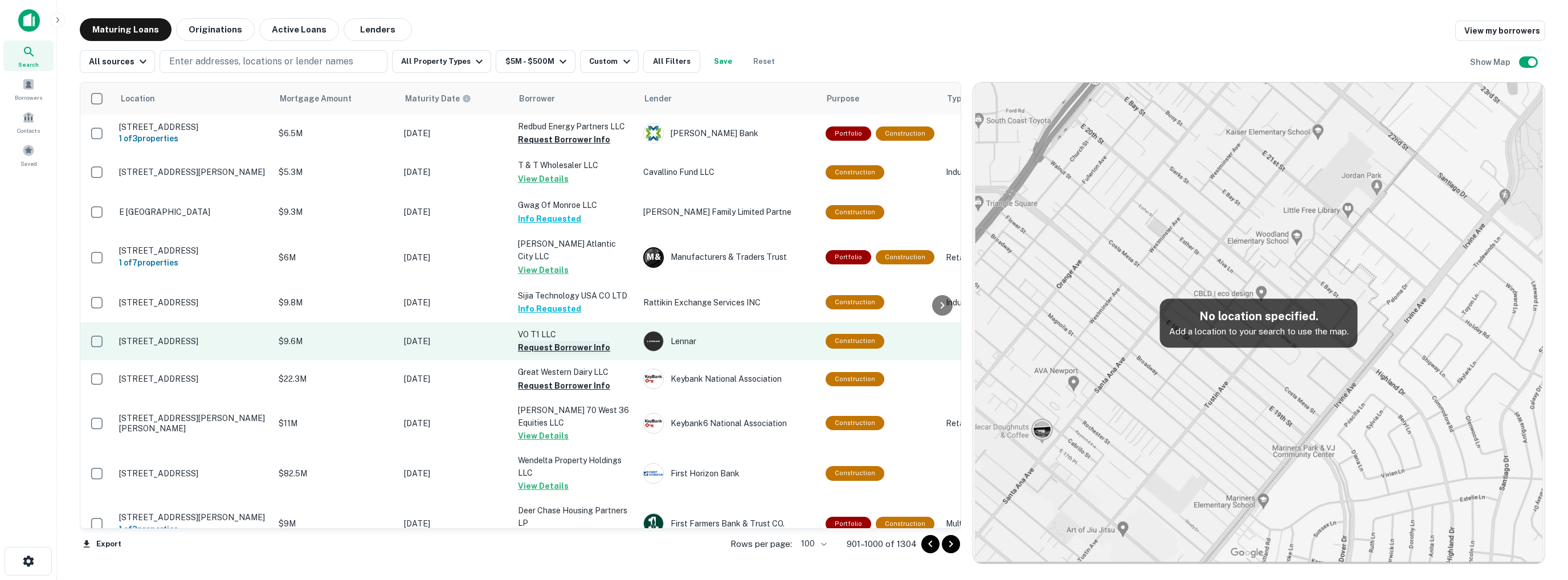
click at [550, 345] on button "Request Borrower Info" at bounding box center [563, 347] width 92 height 14
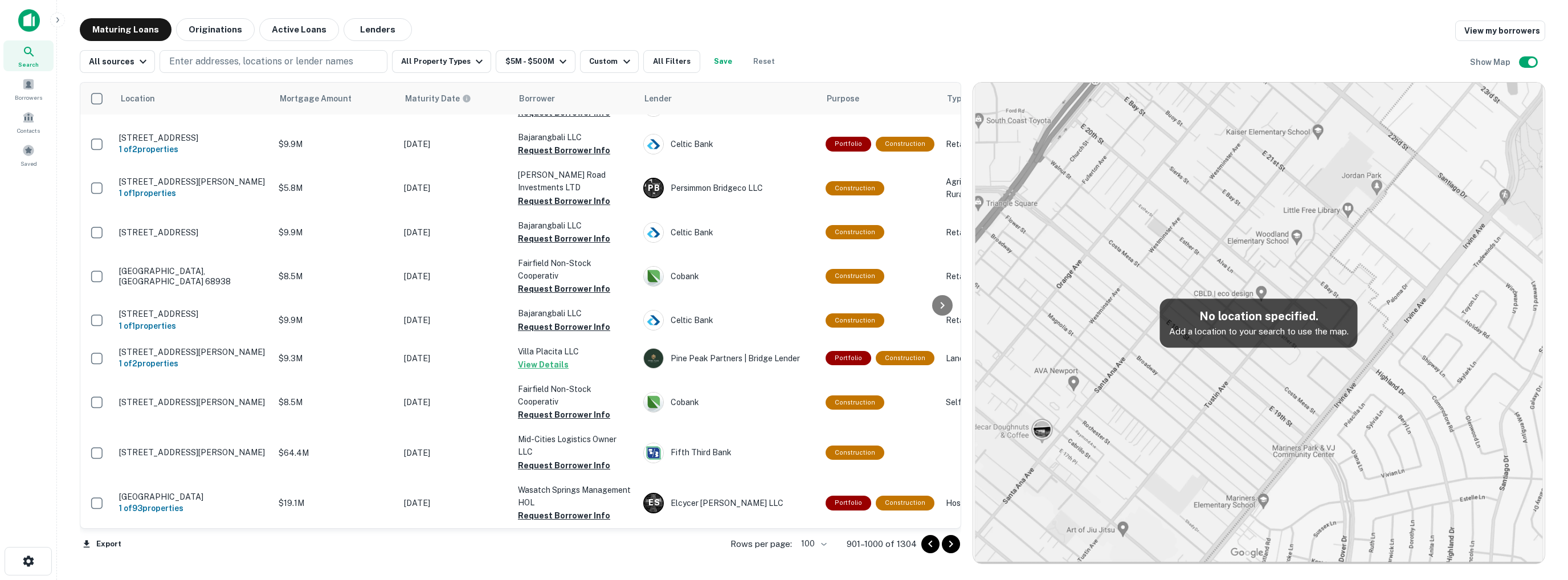
scroll to position [3932, 0]
